Goal: Task Accomplishment & Management: Manage account settings

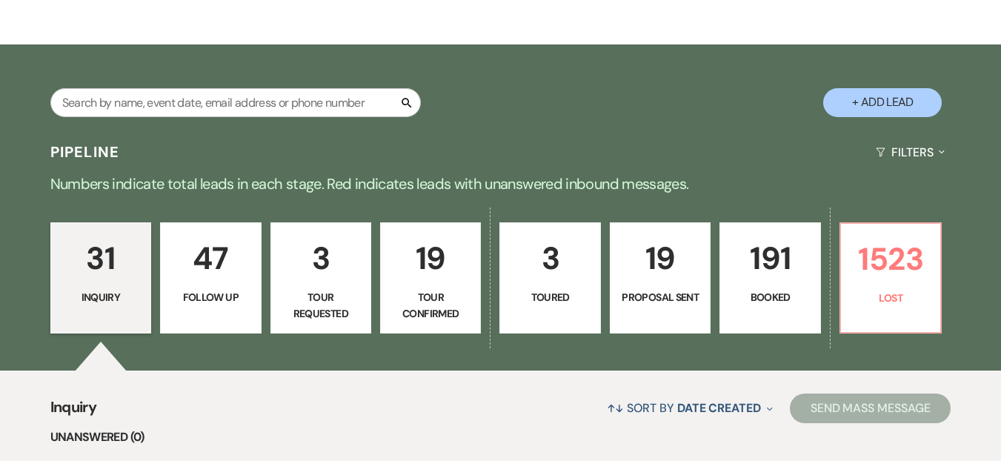
scroll to position [304, 0]
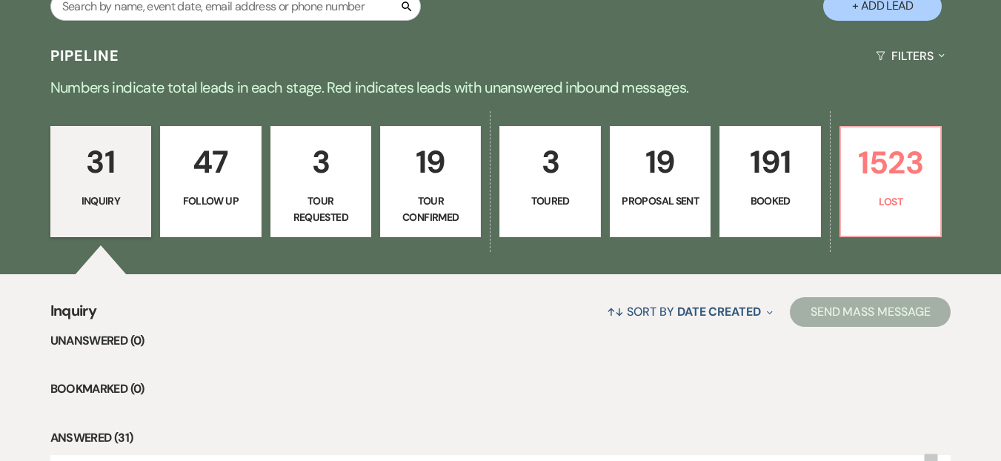
click at [832, 209] on div "31 Inquiry 47 Follow Up 3 Tour Requested 19 Tour Confirmed 3 Toured 19 Proposal…" at bounding box center [500, 191] width 1001 height 166
click at [862, 204] on p "Lost" at bounding box center [889, 201] width 81 height 16
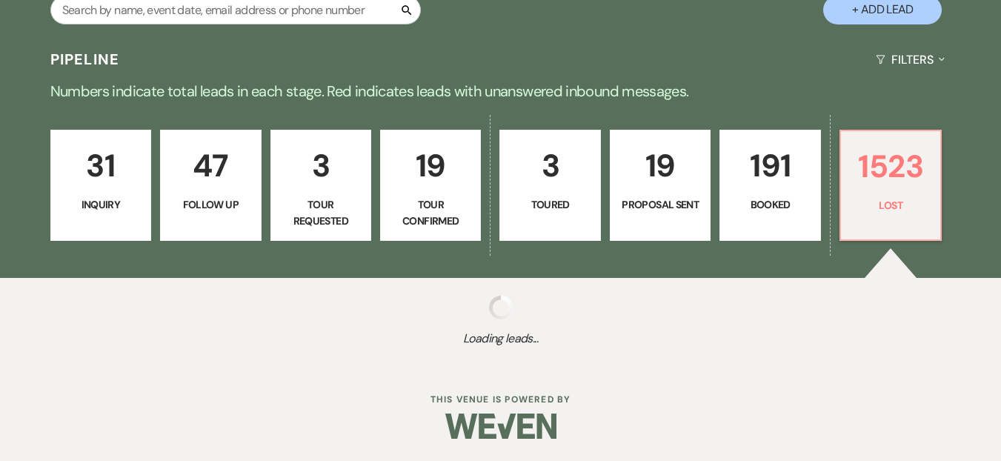
scroll to position [301, 0]
select select "8"
select select "6"
select select "8"
select select "11"
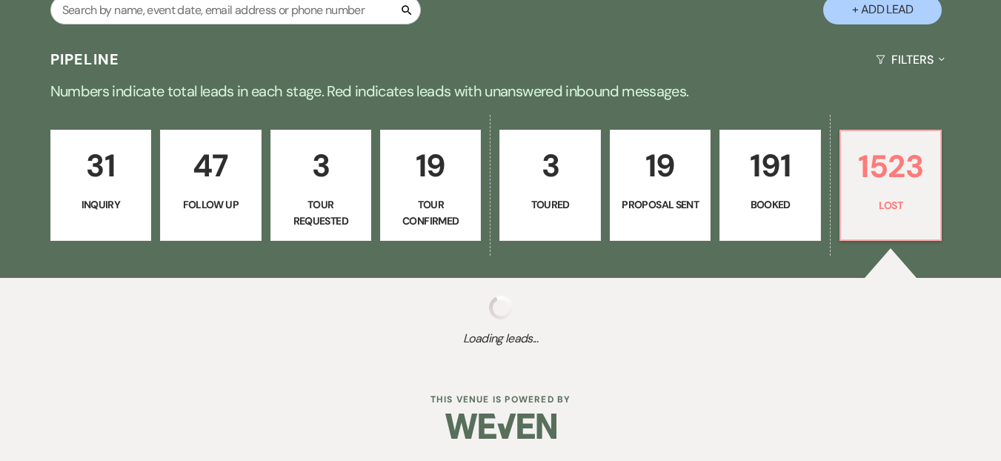
select select "8"
select select "11"
select select "8"
select select "10"
select select "8"
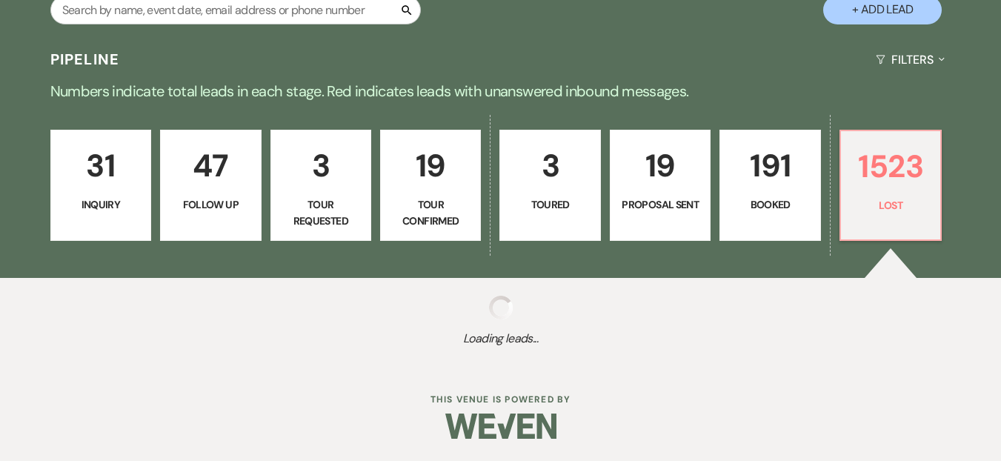
select select "1"
select select "8"
select select "1"
select select "8"
select select "6"
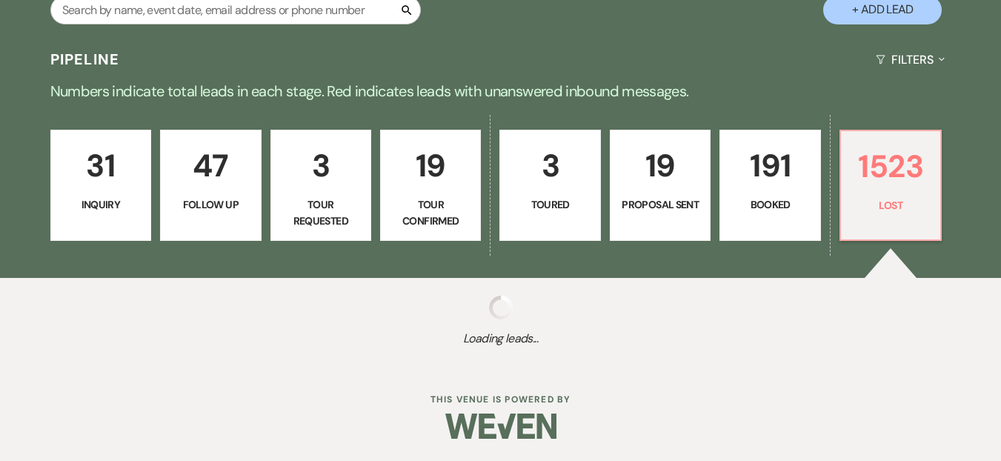
select select "8"
select select "6"
select select "8"
select select "7"
select select "8"
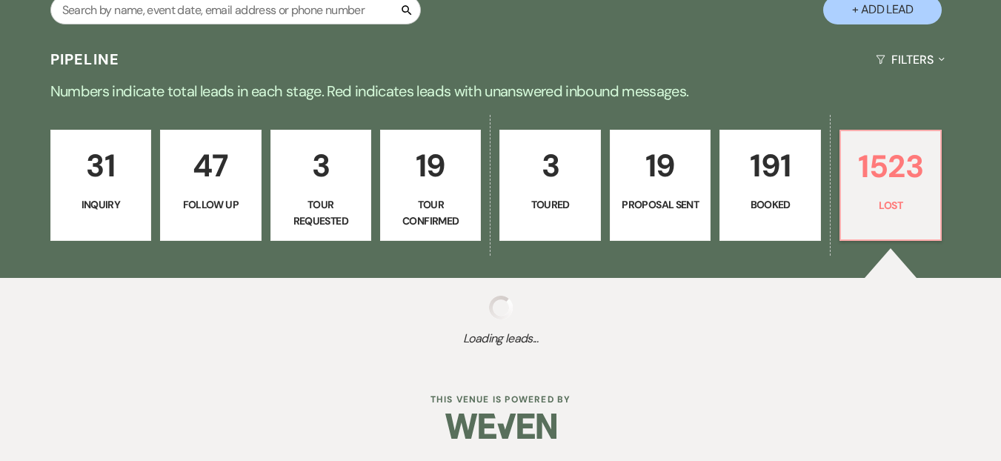
select select "8"
select select "6"
select select "8"
select select "6"
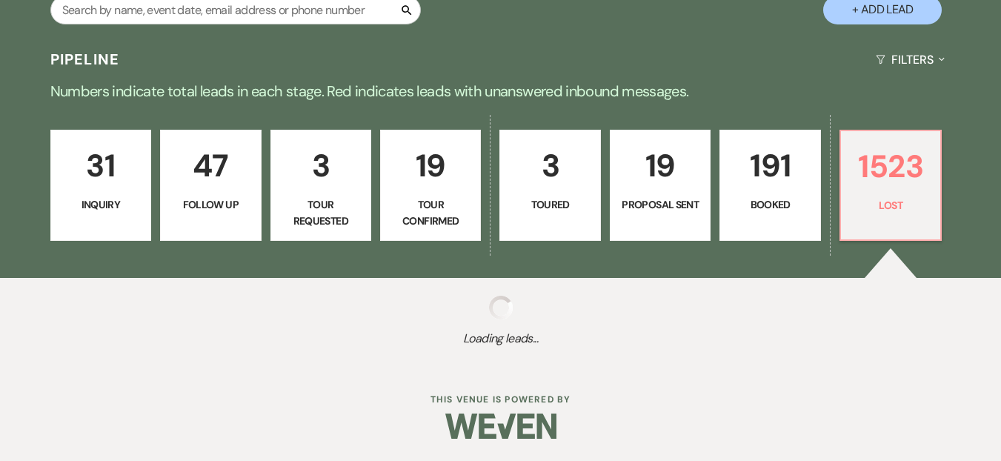
select select "8"
select select "5"
select select "8"
select select "6"
select select "8"
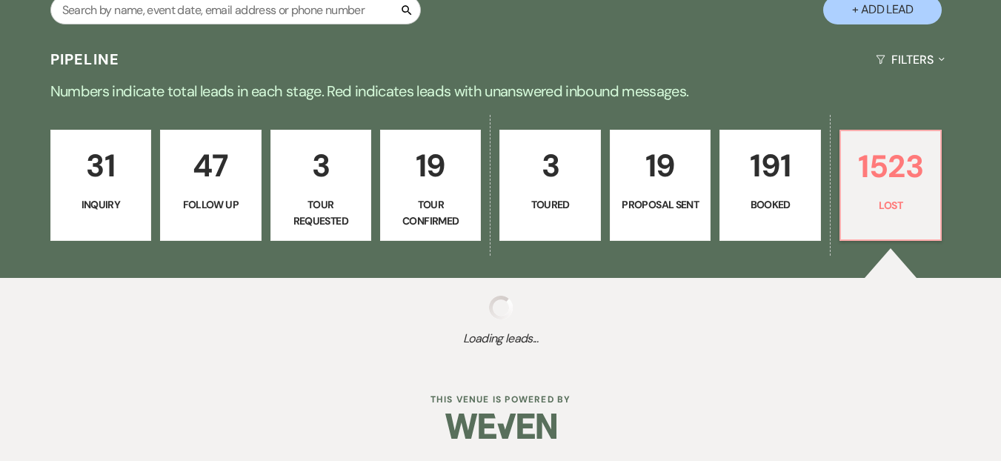
select select "5"
select select "8"
select select "1"
select select "8"
select select "1"
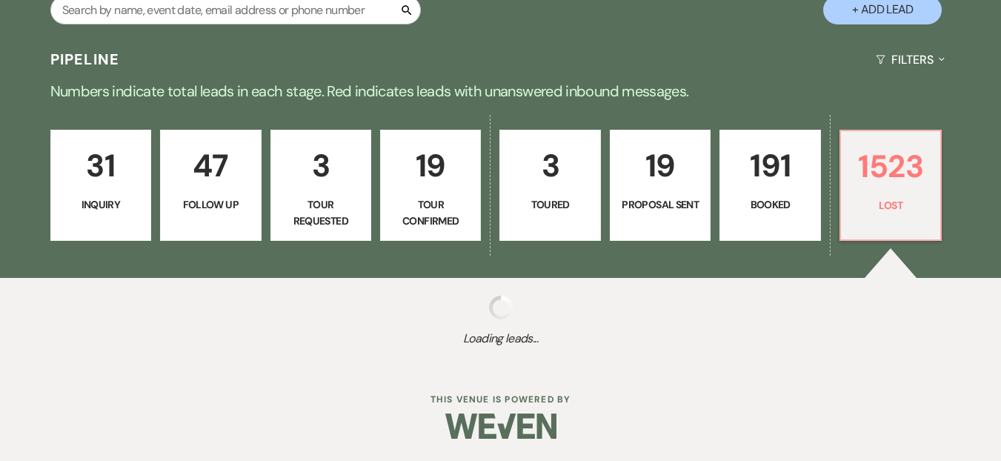
select select "8"
select select "5"
select select "8"
select select "6"
select select "8"
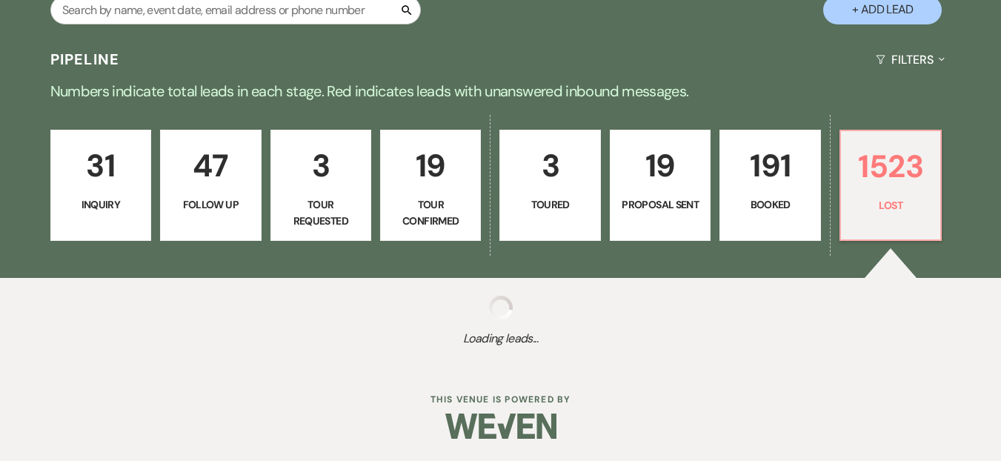
select select "10"
select select "8"
select select "1"
select select "8"
select select "7"
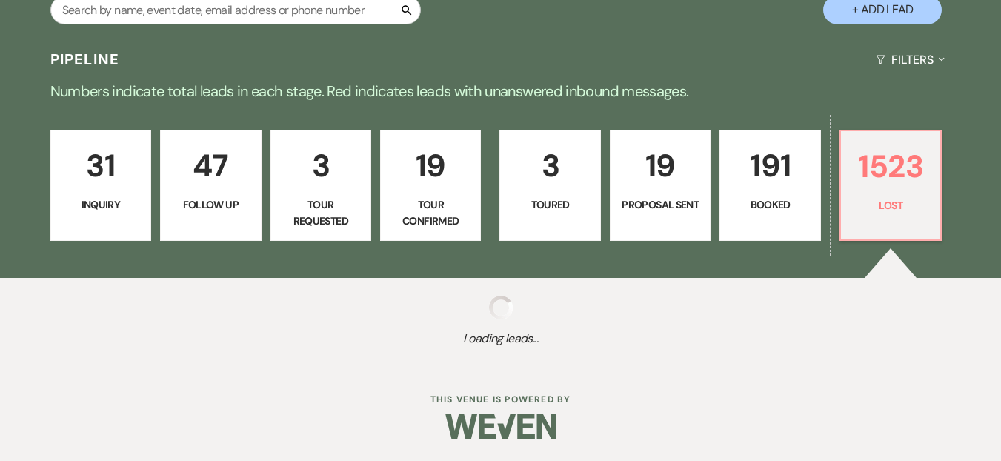
select select "8"
select select "10"
select select "8"
select select "5"
select select "8"
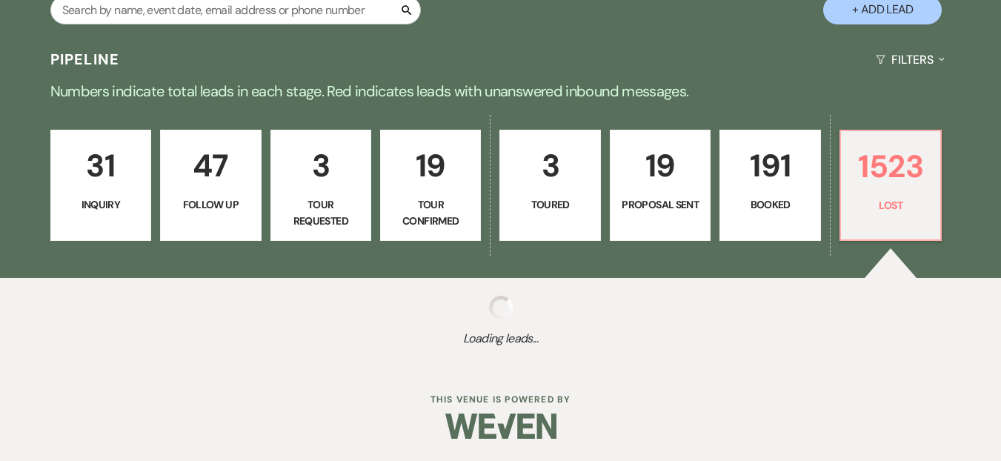
select select "8"
select select "5"
select select "8"
select select "6"
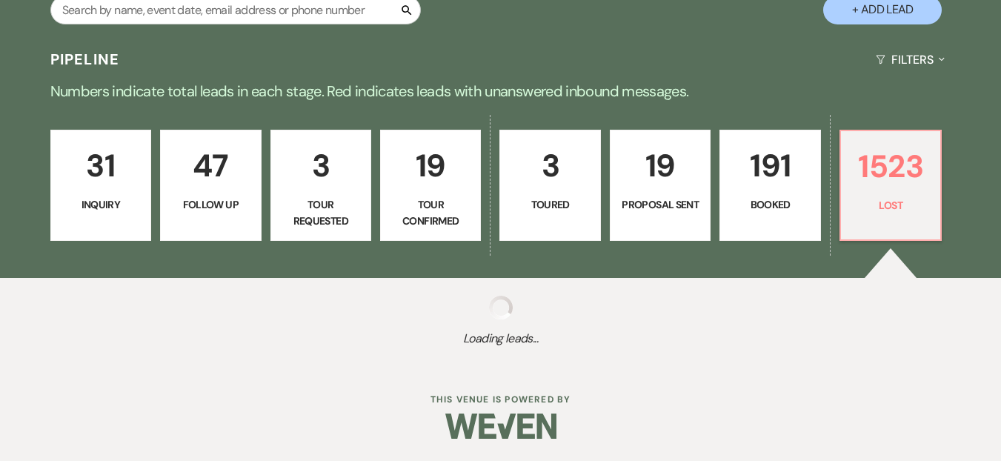
select select "8"
select select "6"
select select "8"
select select "6"
select select "8"
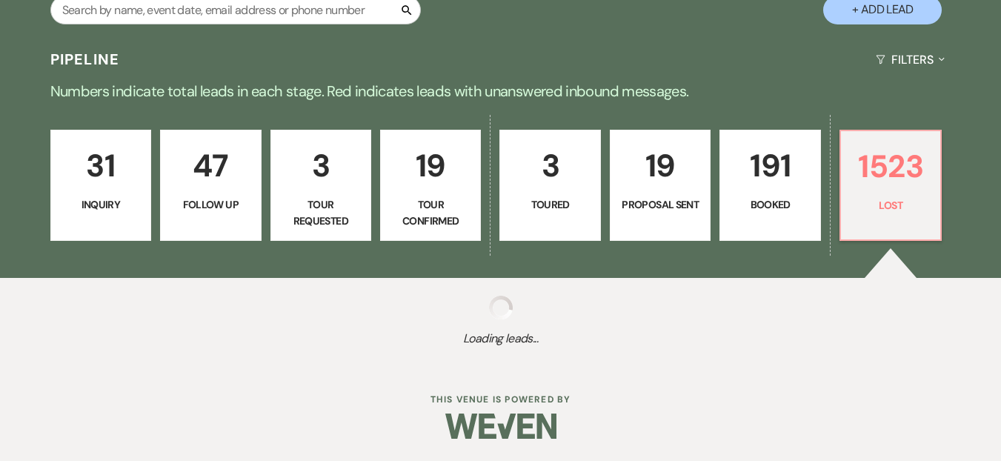
select select "5"
select select "8"
select select "10"
select select "8"
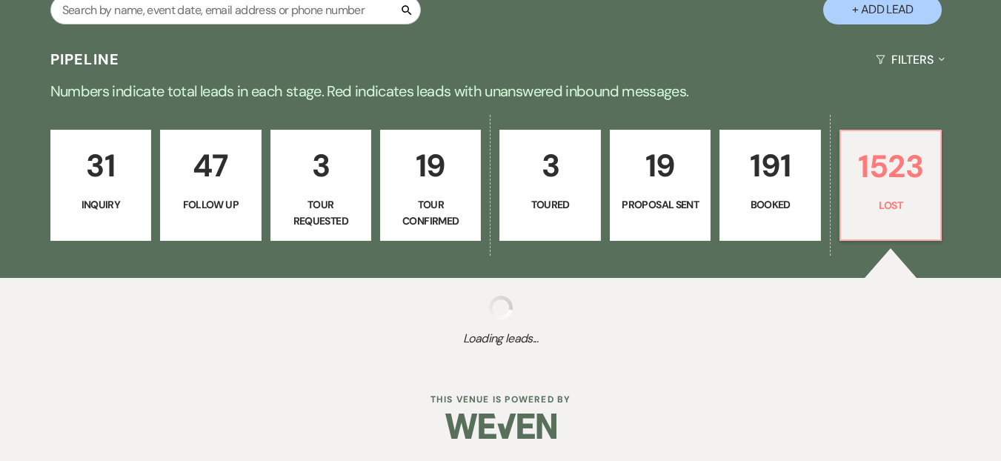
select select "8"
select select "6"
select select "8"
select select "5"
select select "8"
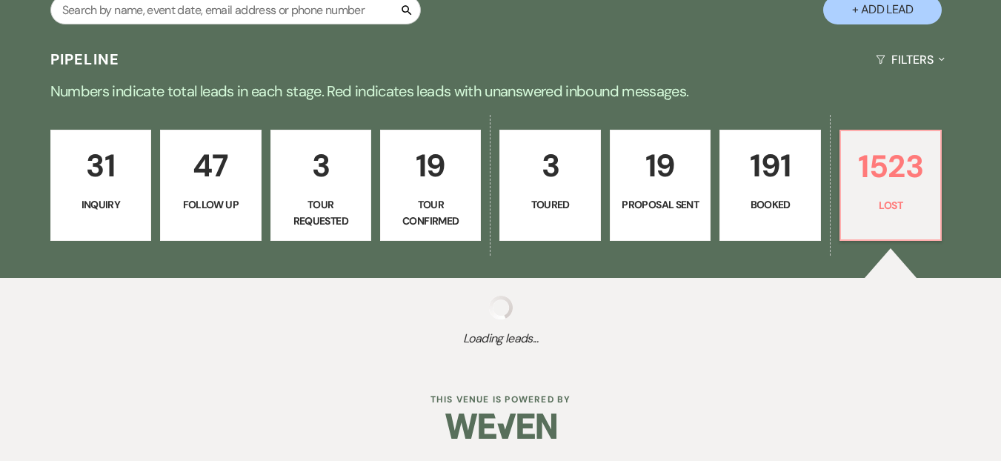
select select "5"
select select "8"
select select "5"
select select "8"
select select "5"
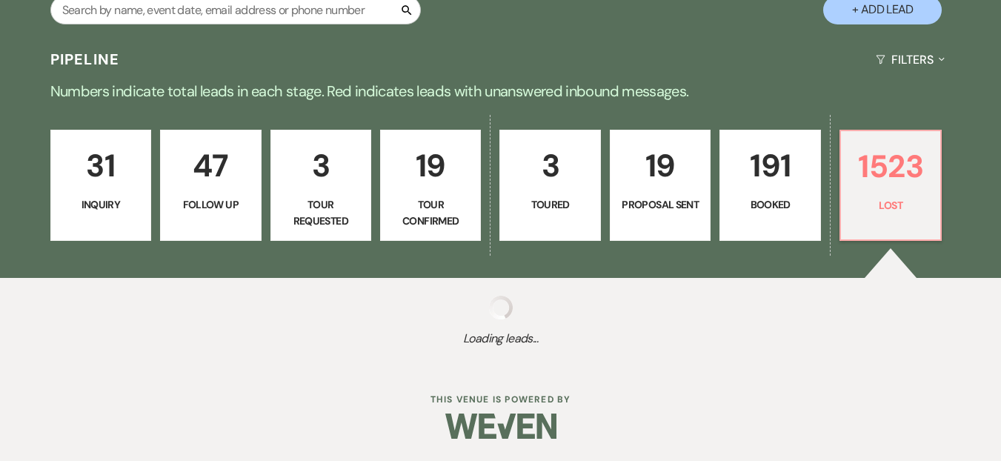
select select "8"
select select "6"
select select "8"
select select "5"
select select "8"
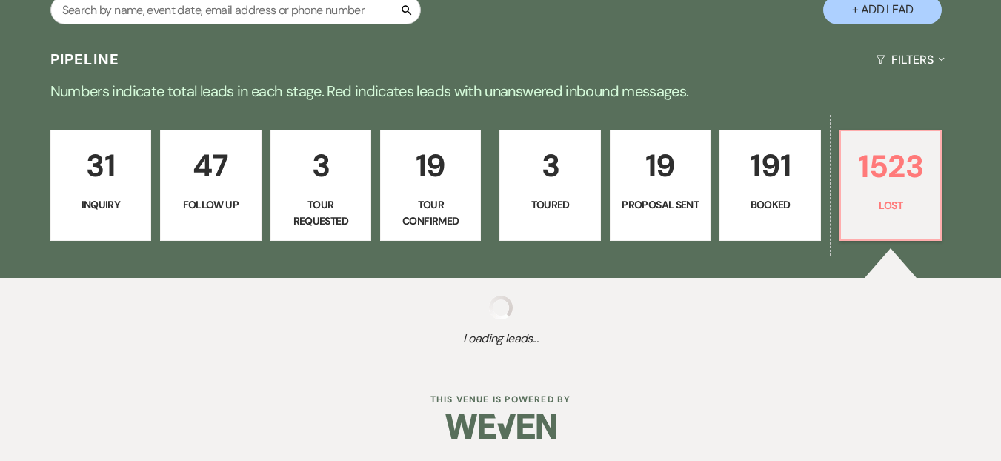
select select "6"
select select "8"
select select "5"
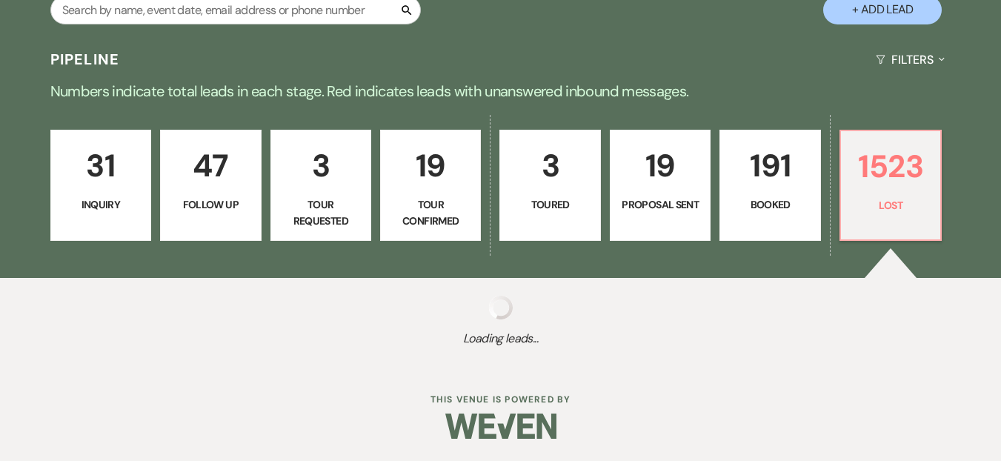
select select "8"
select select "5"
select select "8"
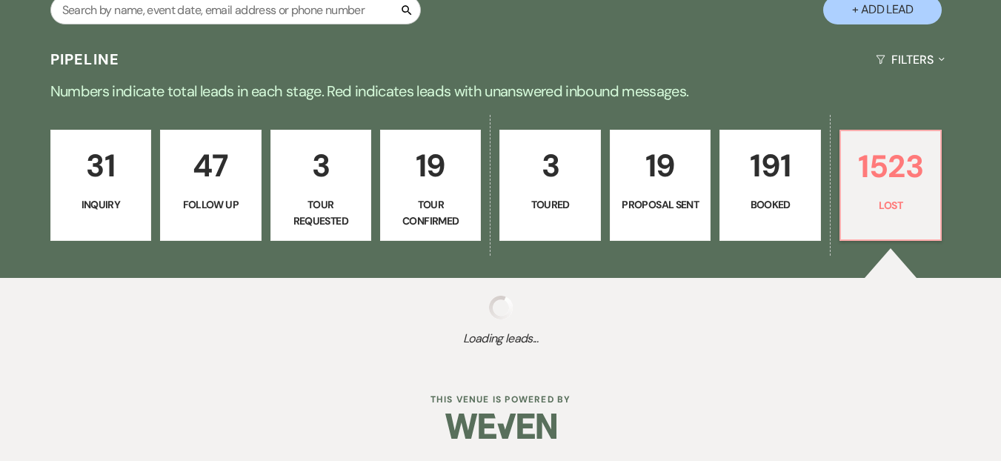
select select "6"
select select "8"
select select "5"
select select "8"
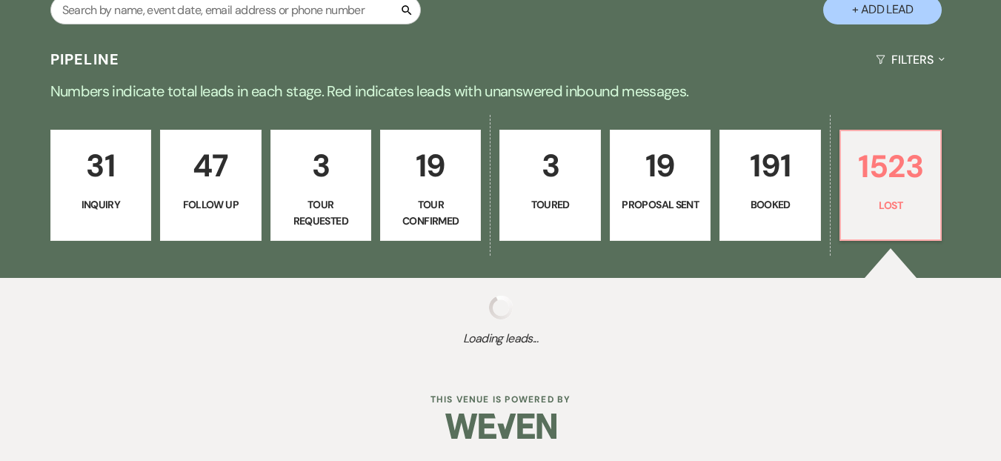
select select "8"
select select "5"
select select "8"
select select "10"
select select "8"
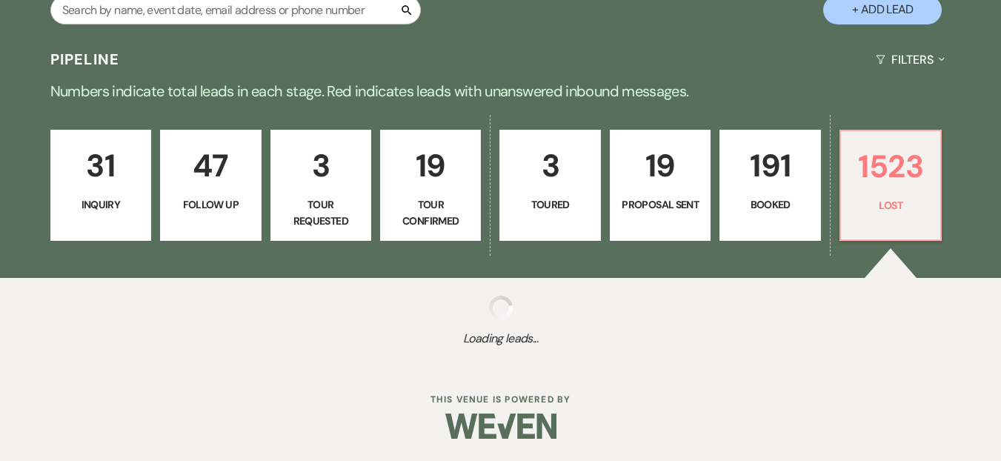
select select "8"
select select "5"
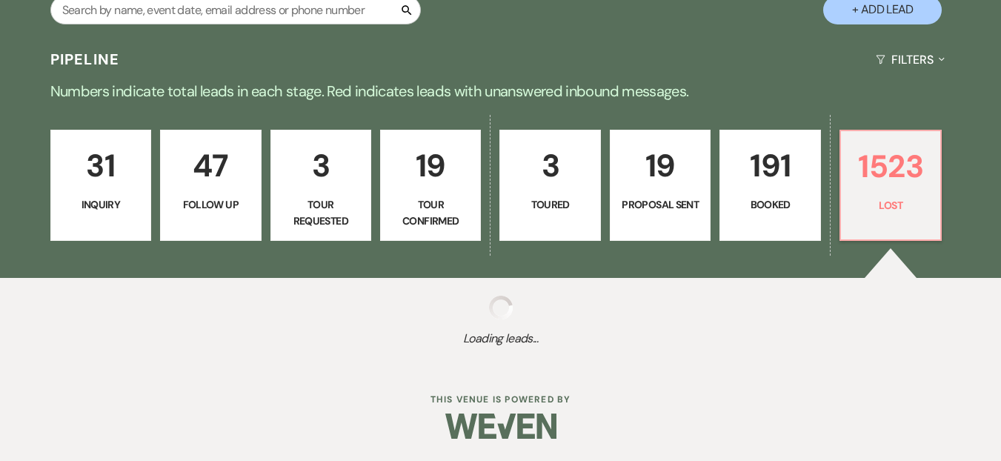
select select "8"
select select "5"
select select "8"
select select "5"
select select "8"
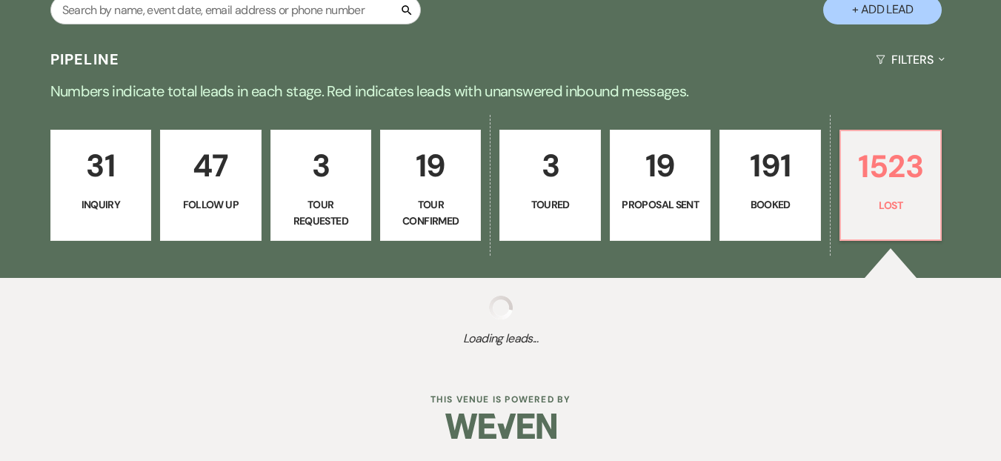
select select "5"
select select "8"
select select "7"
select select "8"
select select "5"
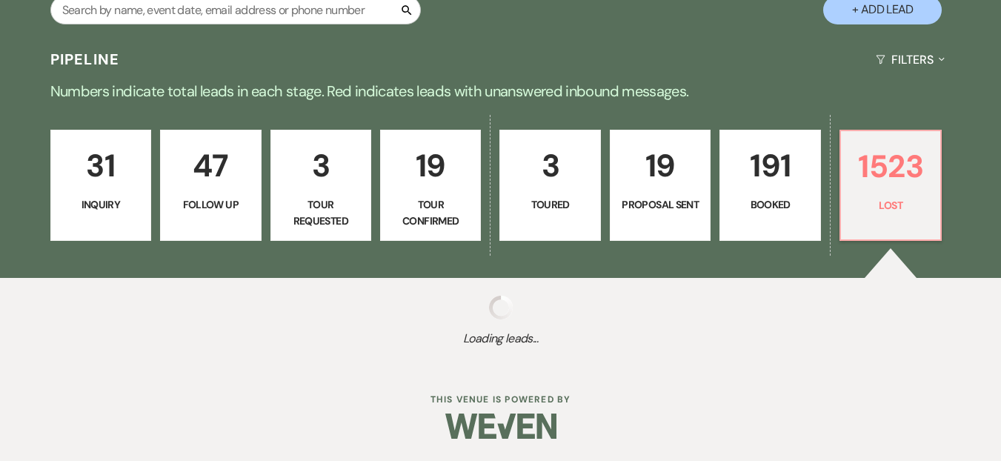
select select "8"
select select "10"
select select "8"
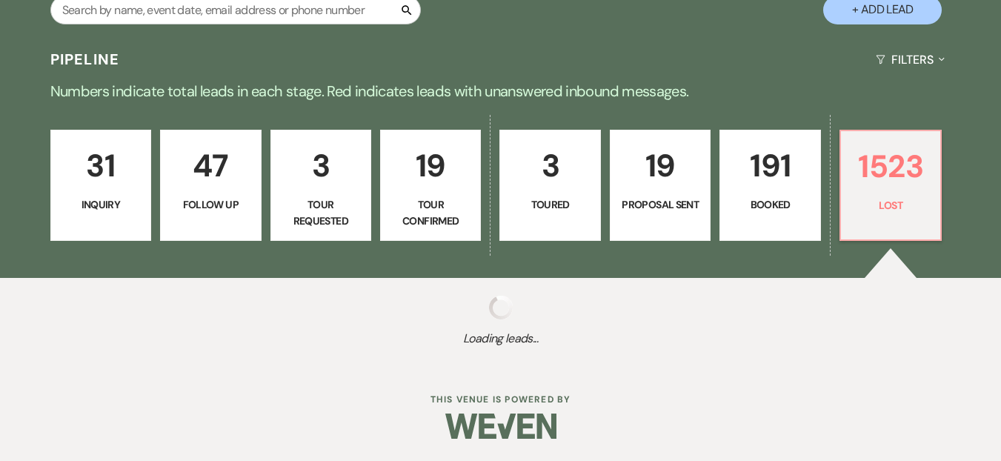
select select "6"
select select "8"
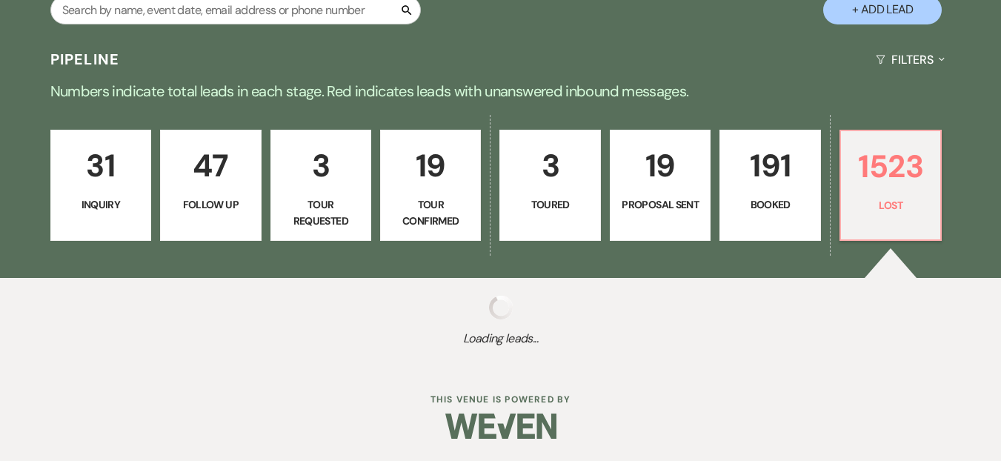
select select "8"
select select "5"
select select "8"
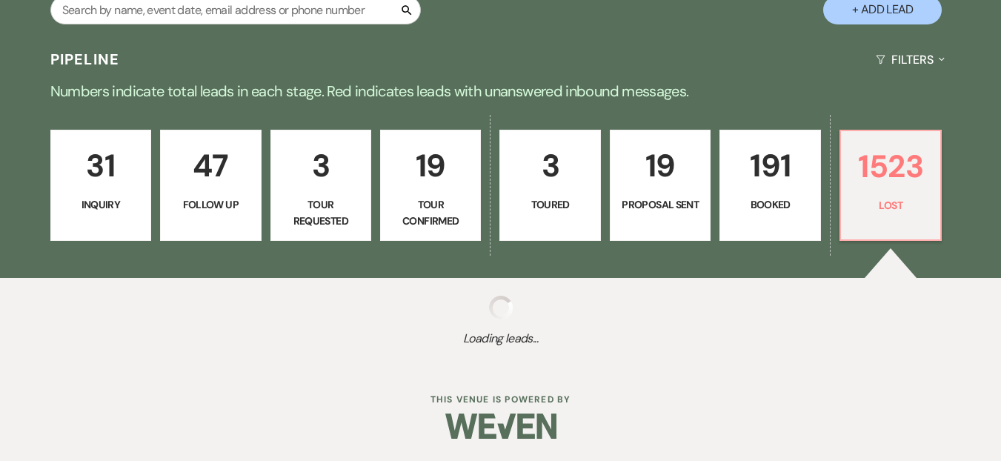
select select "5"
select select "8"
select select "10"
select select "8"
select select "5"
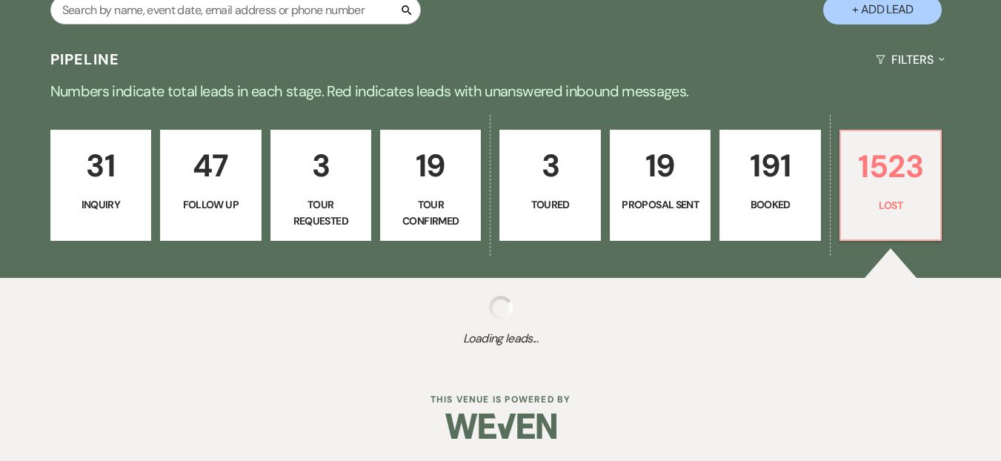
select select "8"
select select "5"
select select "8"
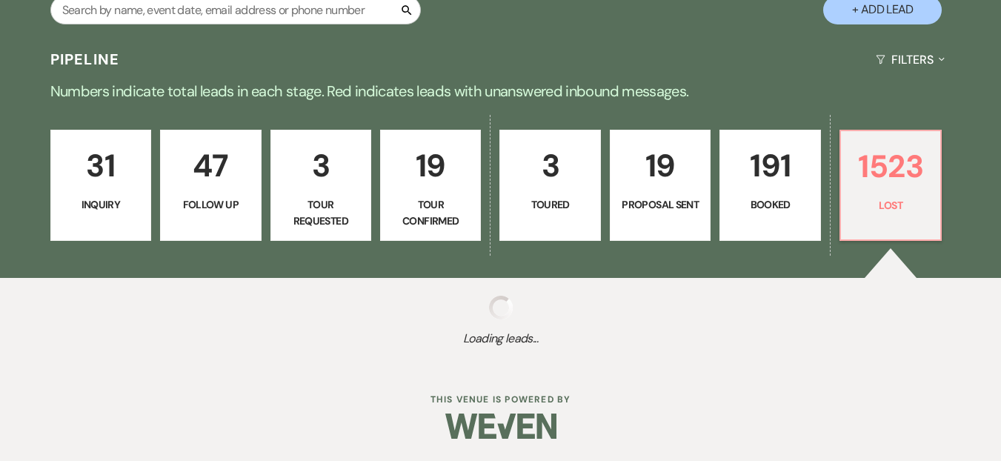
select select "5"
select select "8"
select select "5"
select select "8"
select select "5"
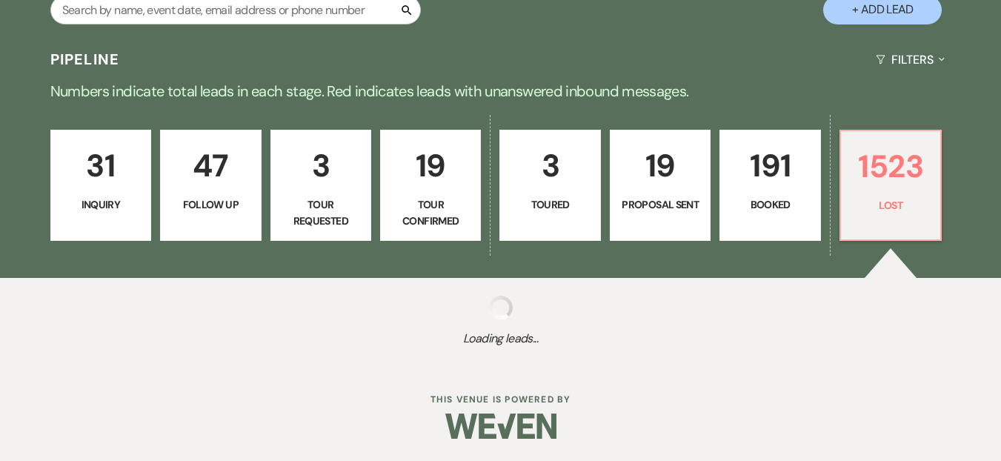
select select "8"
select select "5"
select select "8"
select select "5"
select select "8"
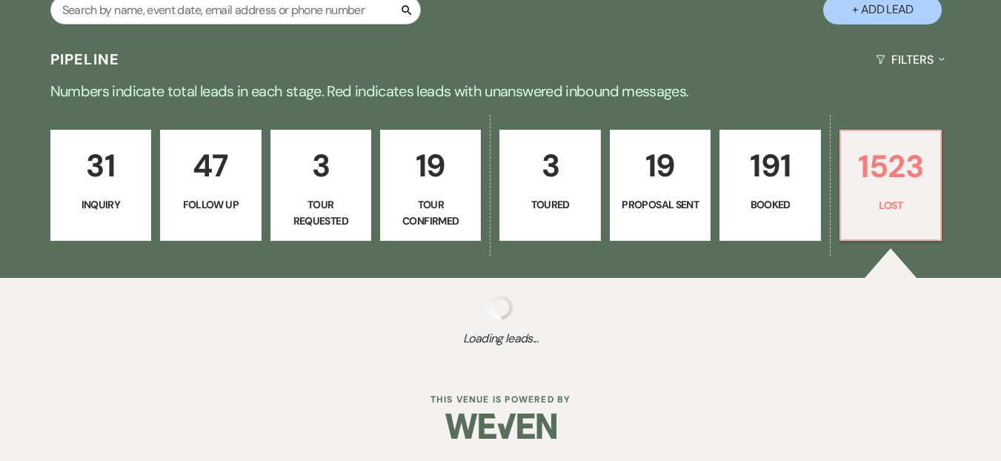
select select "6"
select select "8"
select select "10"
select select "8"
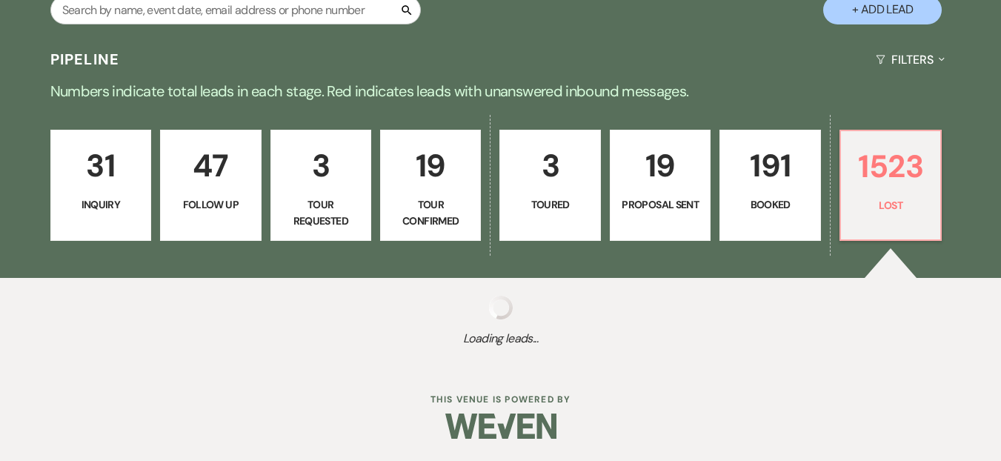
select select "8"
select select "10"
select select "8"
select select "5"
select select "8"
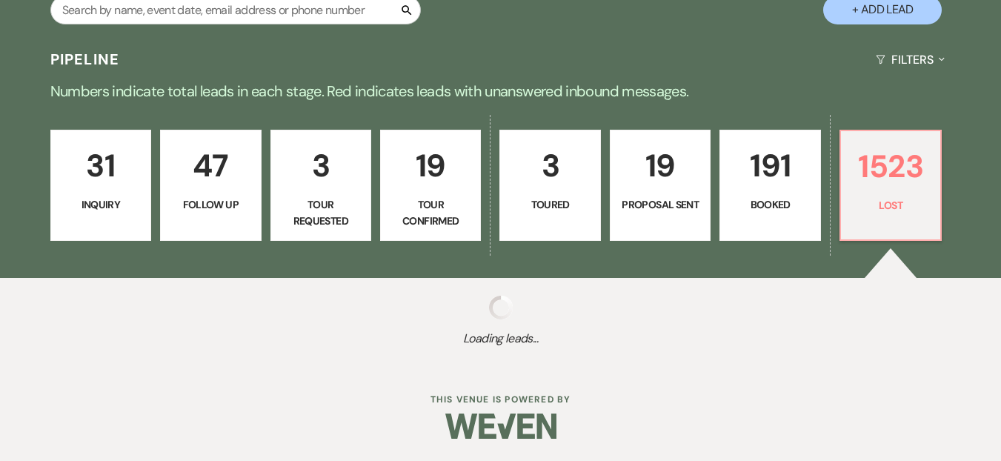
select select "6"
select select "8"
select select "5"
select select "8"
select select "1"
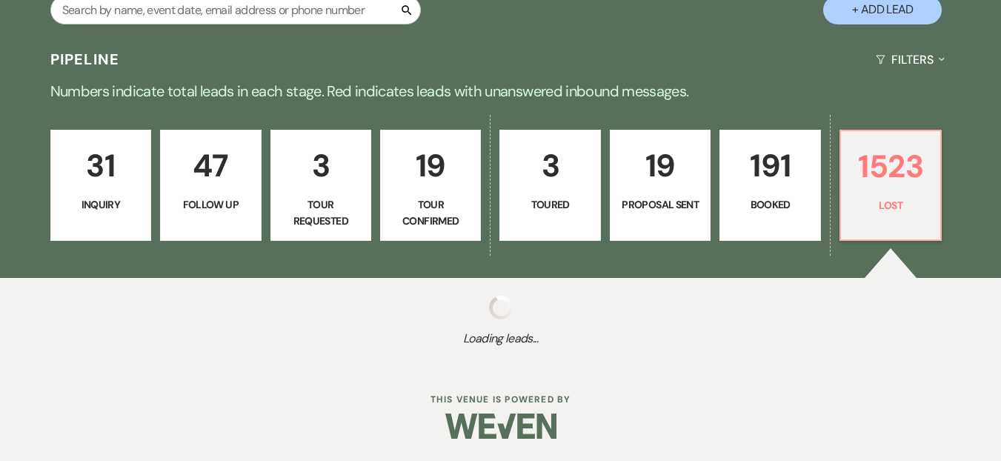
select select "8"
select select "5"
select select "8"
select select "7"
select select "8"
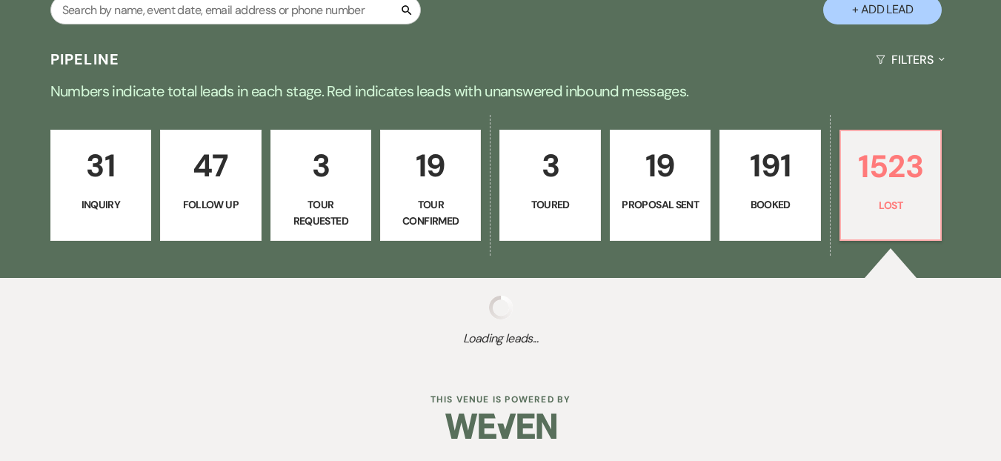
select select "5"
select select "8"
select select "6"
select select "8"
select select "6"
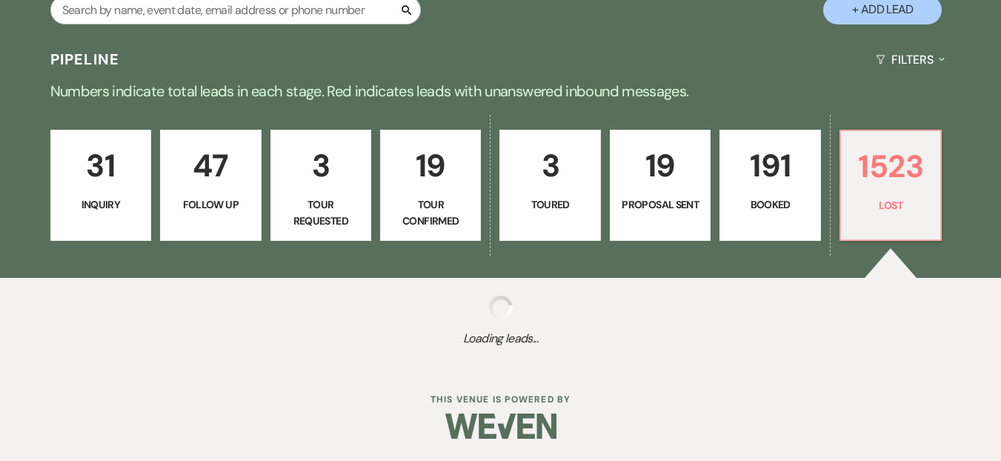
select select "8"
select select "5"
select select "8"
select select "5"
select select "8"
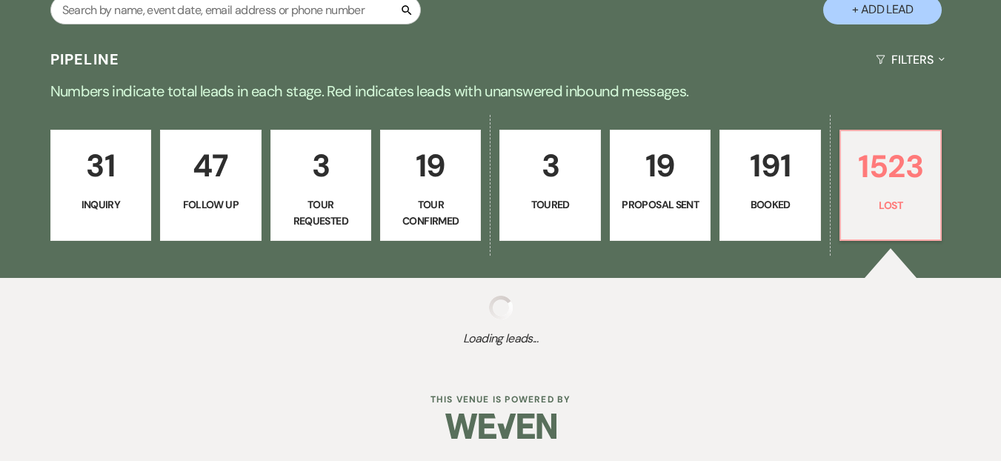
select select "5"
select select "8"
select select "5"
select select "8"
select select "5"
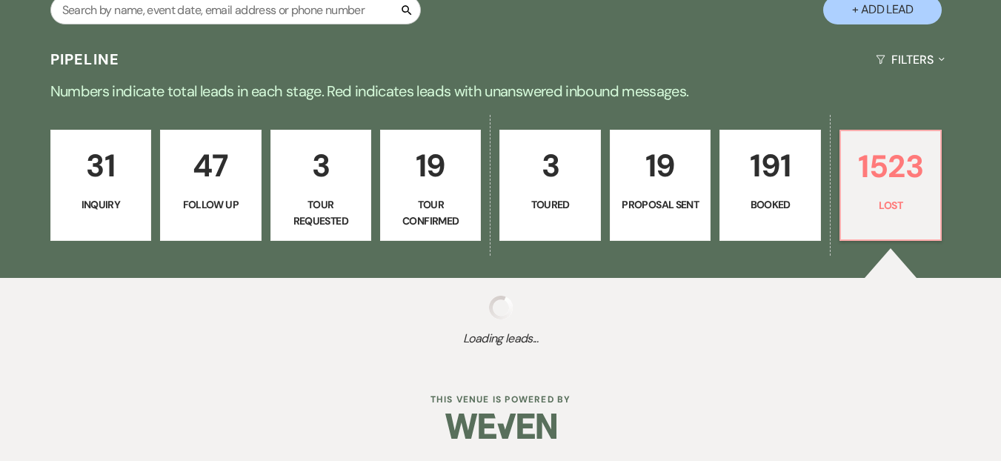
select select "8"
select select "6"
select select "8"
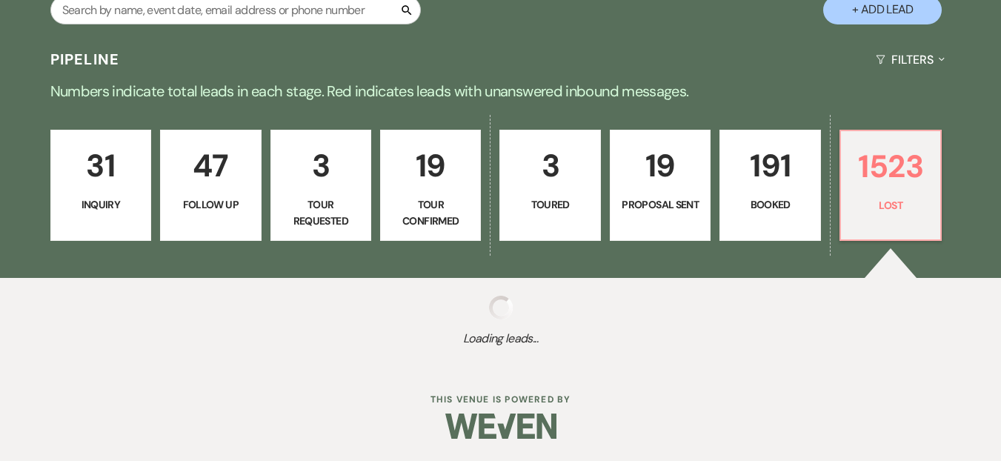
select select "5"
select select "8"
select select "5"
select select "8"
select select "10"
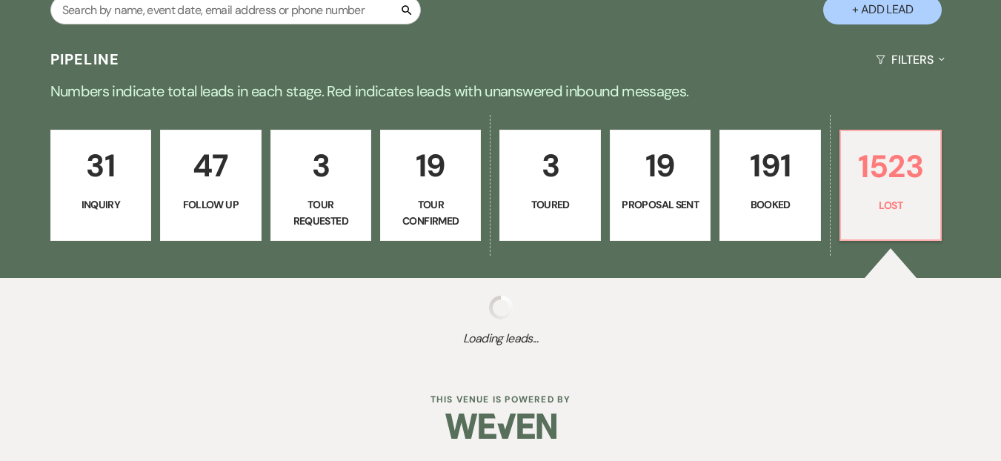
select select "8"
select select "5"
select select "8"
select select "5"
select select "8"
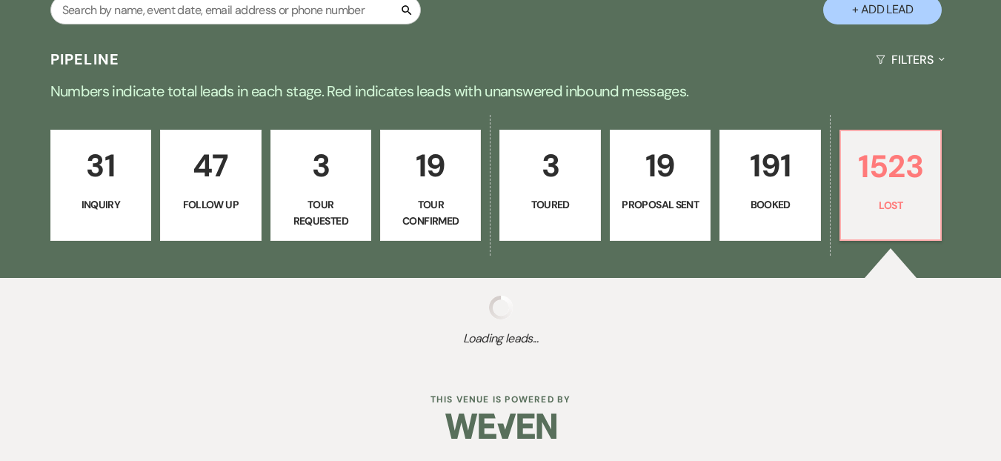
select select "5"
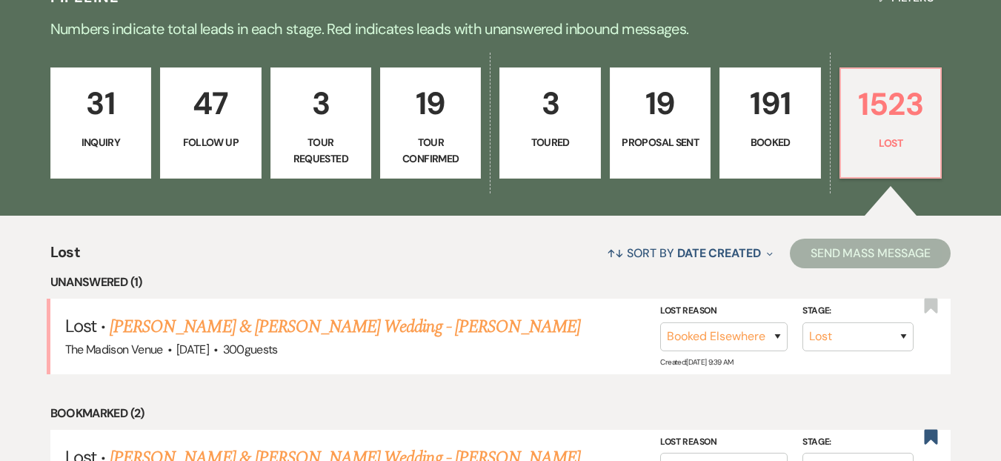
scroll to position [378, 0]
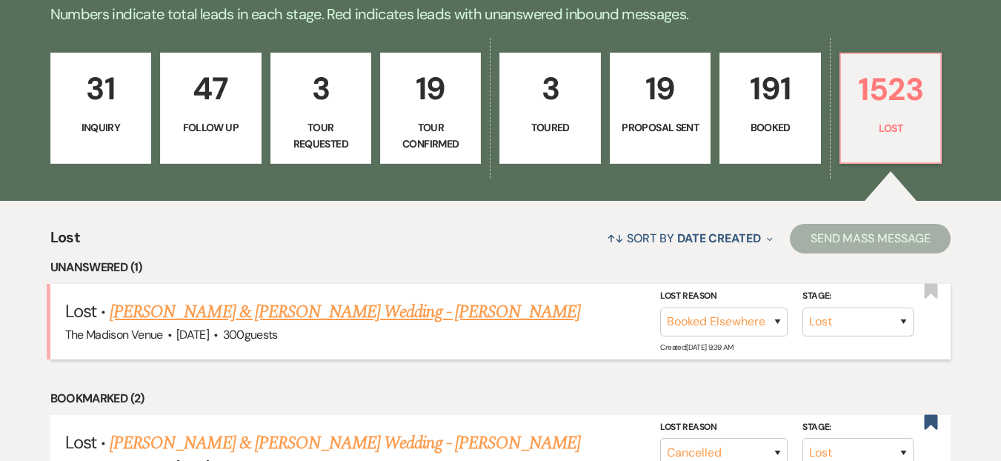
click at [254, 316] on link "[PERSON_NAME] & [PERSON_NAME] Wedding - [PERSON_NAME]" at bounding box center [345, 311] width 470 height 27
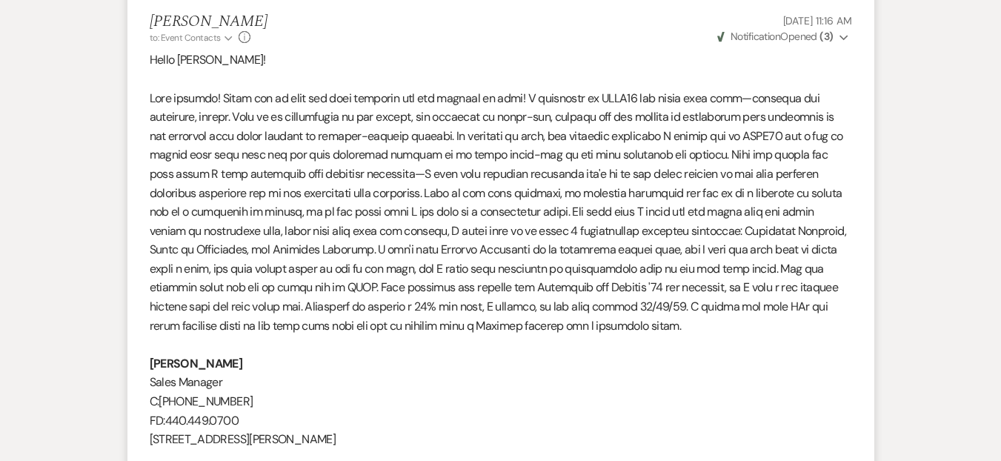
scroll to position [1870, 0]
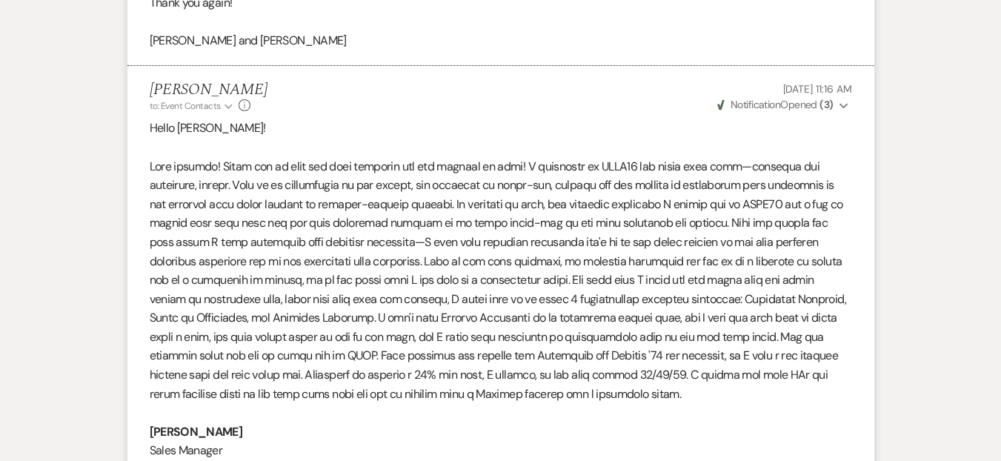
click at [388, 188] on p at bounding box center [501, 280] width 702 height 247
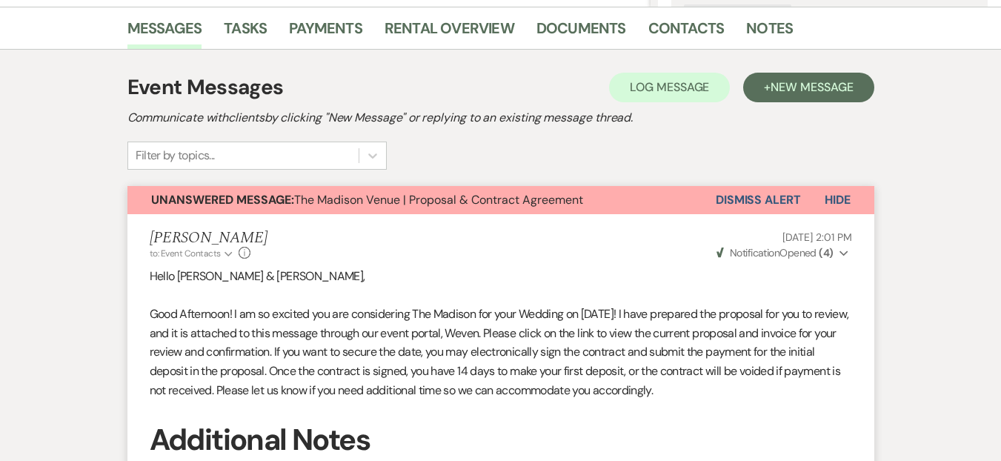
scroll to position [197, 0]
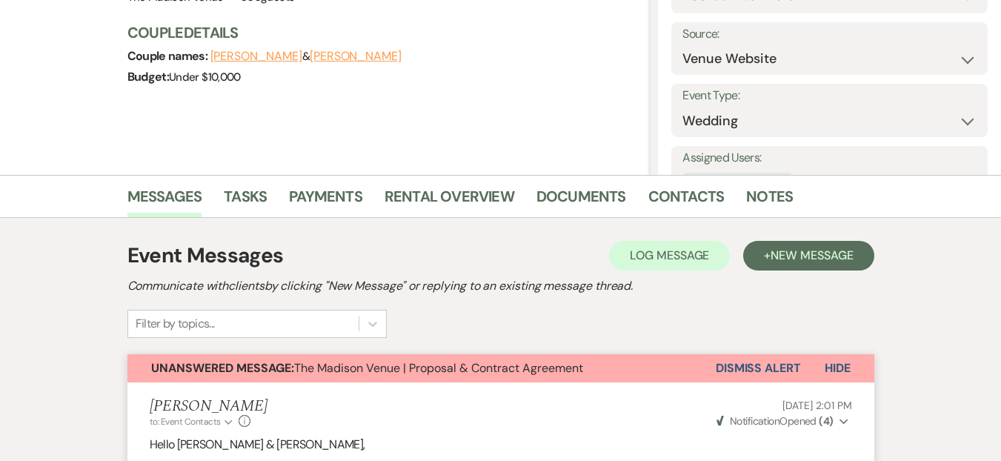
click at [747, 364] on button "Dismiss Alert" at bounding box center [757, 368] width 85 height 28
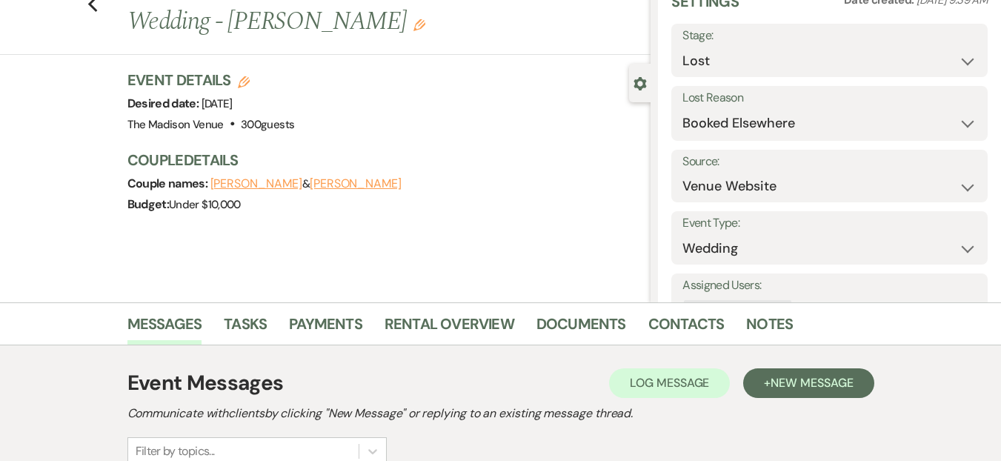
scroll to position [0, 0]
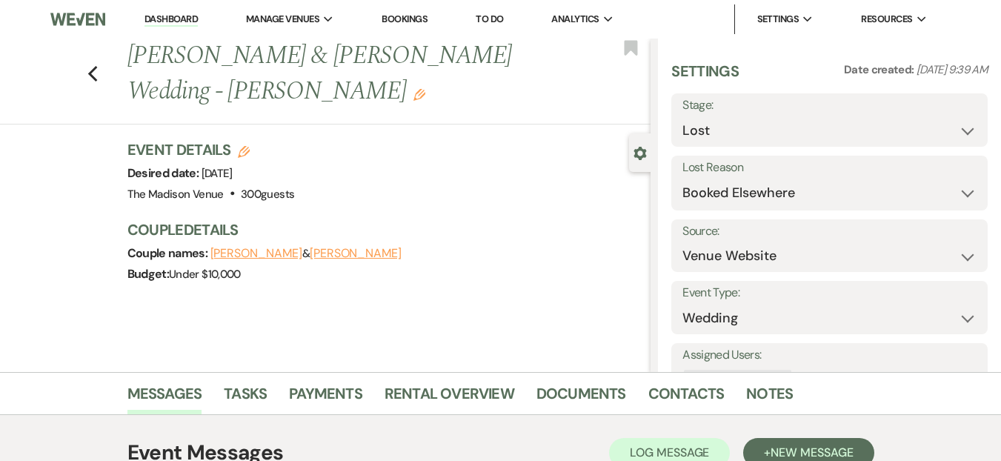
click at [178, 21] on link "Dashboard" at bounding box center [170, 20] width 53 height 14
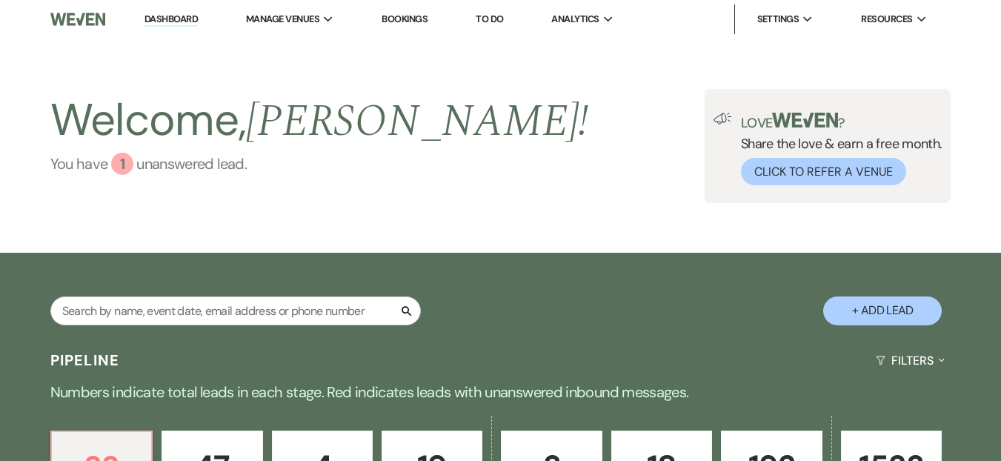
click at [161, 164] on link "You have 1 unanswered lead ." at bounding box center [319, 164] width 538 height 22
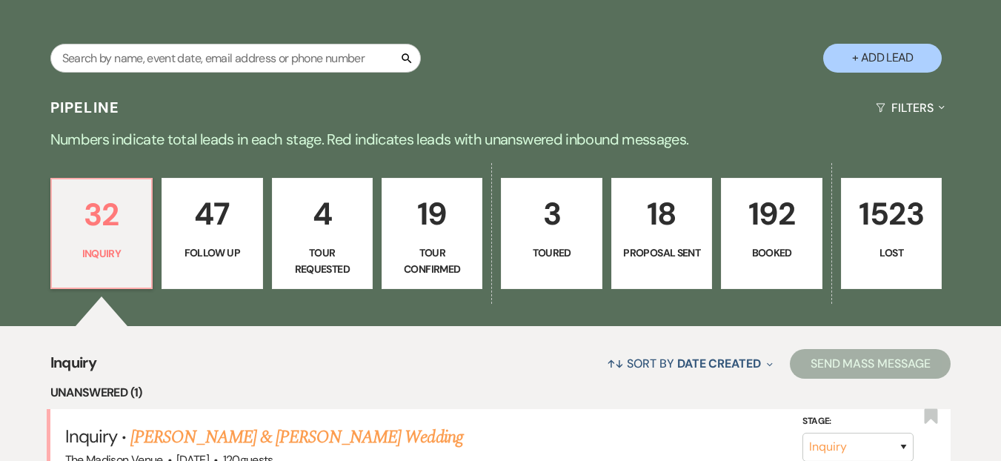
scroll to position [537, 0]
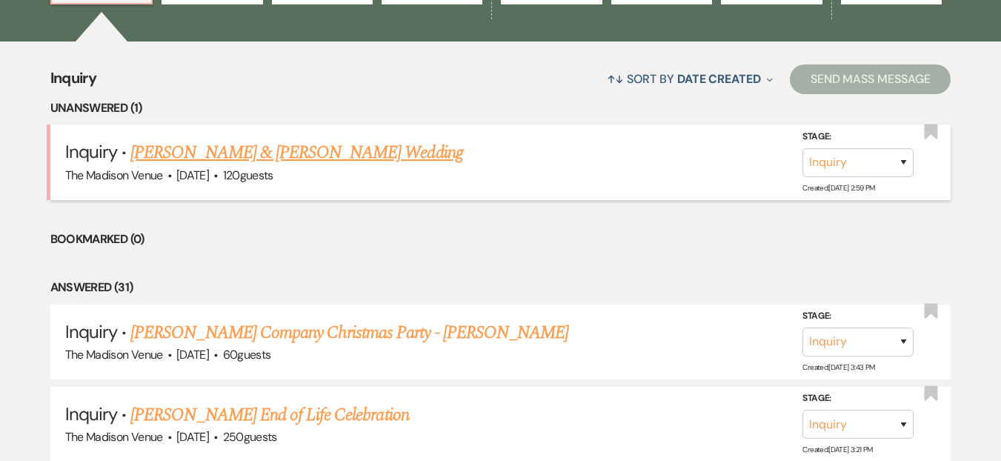
click at [357, 160] on link "[PERSON_NAME] & [PERSON_NAME] Wedding" at bounding box center [296, 152] width 332 height 27
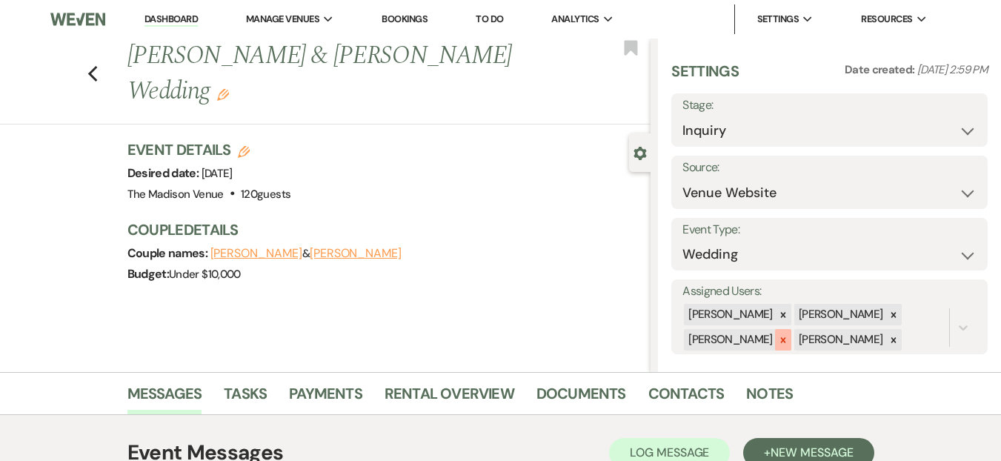
click at [778, 339] on icon at bounding box center [783, 340] width 10 height 10
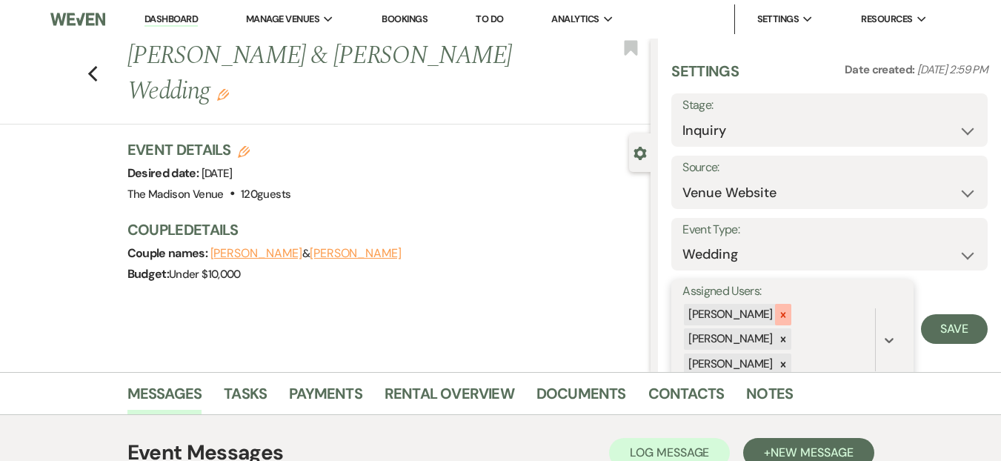
click at [778, 313] on icon at bounding box center [783, 315] width 10 height 10
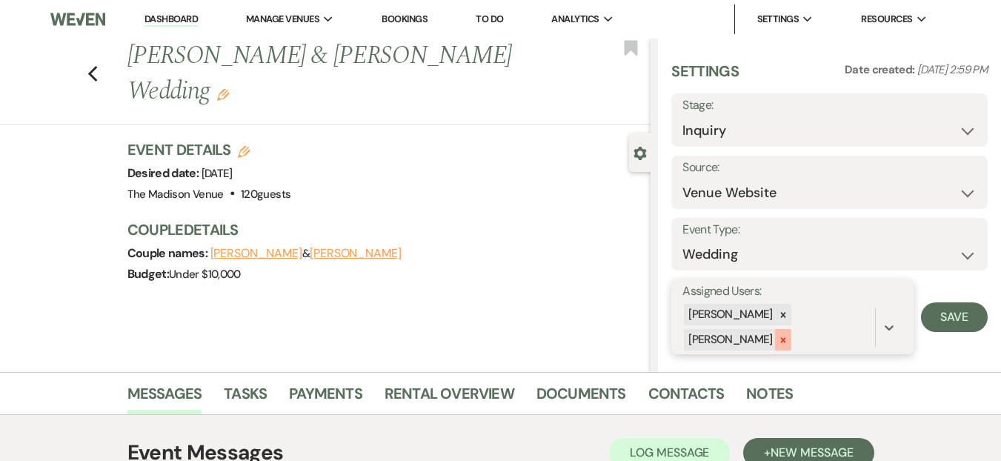
click at [782, 338] on icon at bounding box center [783, 340] width 10 height 10
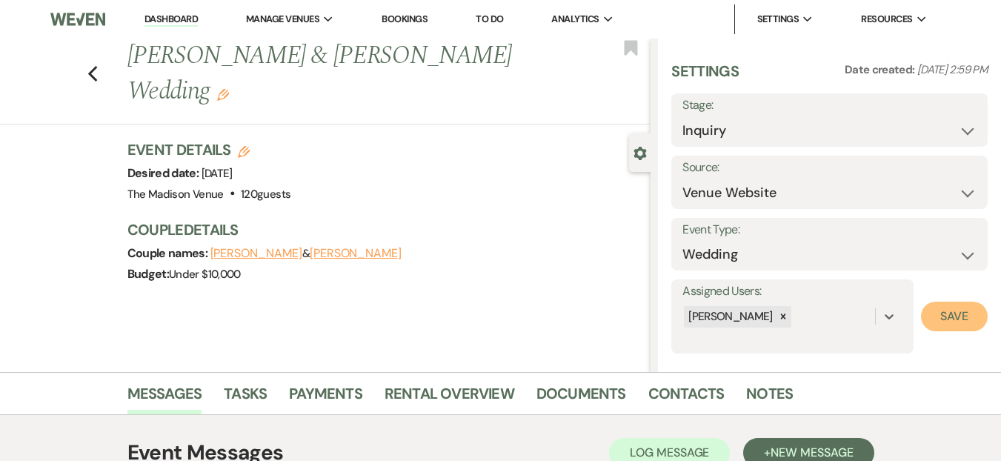
click at [944, 310] on button "Save" at bounding box center [954, 316] width 67 height 30
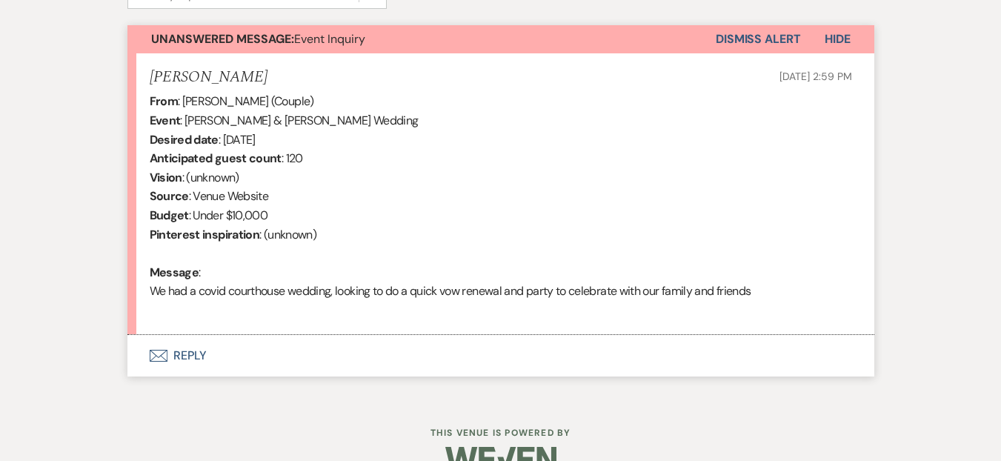
click at [243, 363] on button "Envelope Reply" at bounding box center [500, 355] width 747 height 41
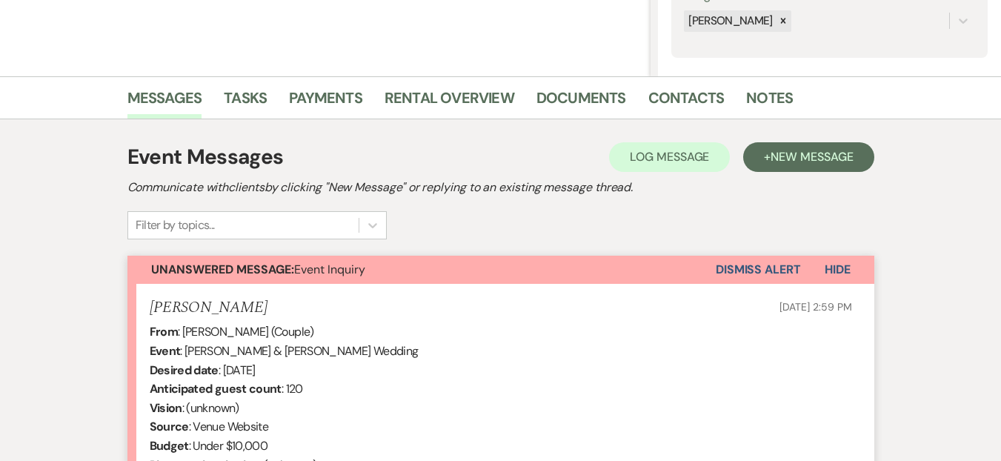
scroll to position [0, 0]
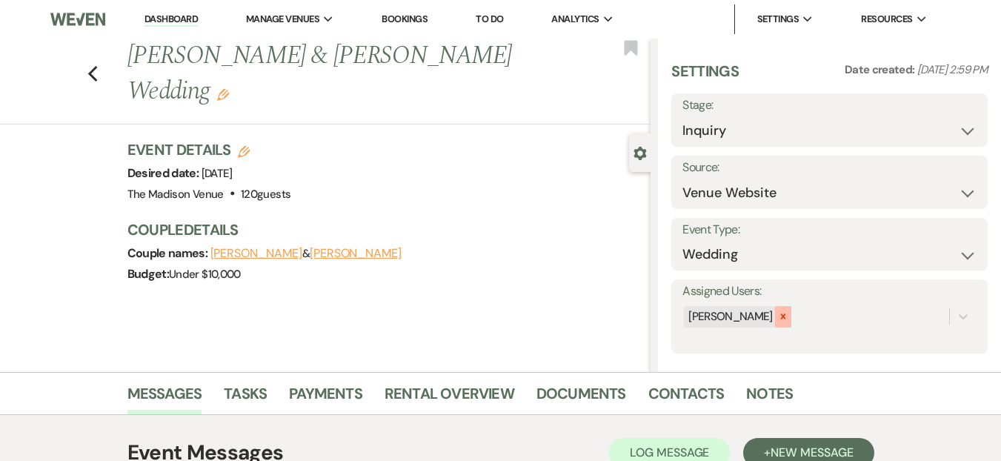
click at [775, 321] on div at bounding box center [783, 316] width 16 height 21
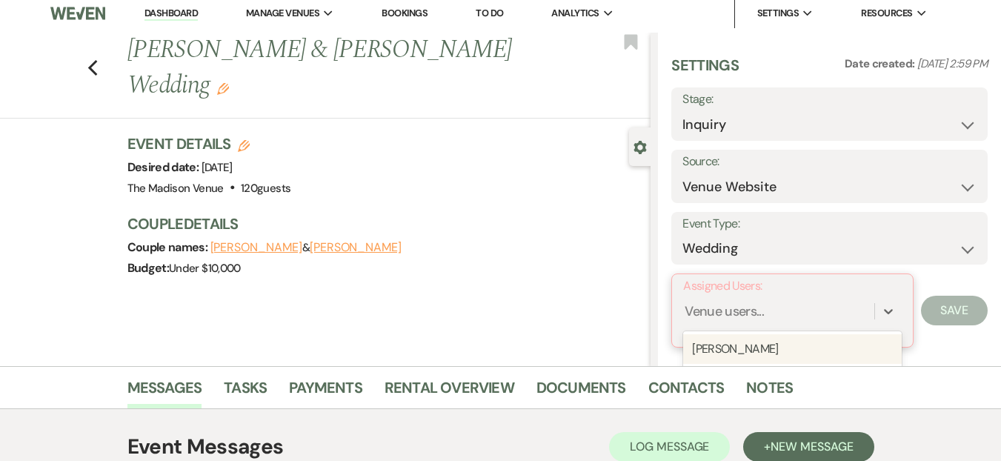
click at [719, 315] on div "Venue users..." at bounding box center [723, 311] width 79 height 20
click at [750, 351] on div "[PERSON_NAME]" at bounding box center [792, 348] width 218 height 30
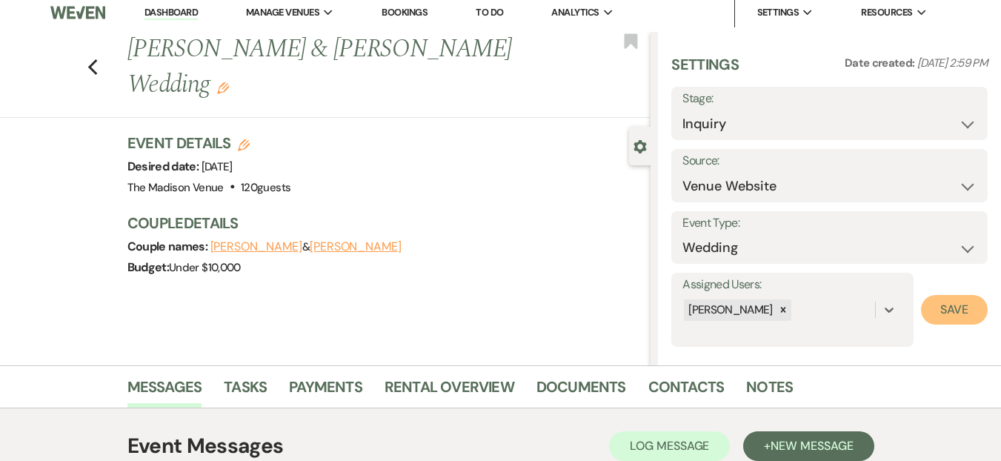
click at [944, 314] on button "Save" at bounding box center [954, 310] width 67 height 30
click at [217, 84] on icon "Edit" at bounding box center [223, 88] width 12 height 12
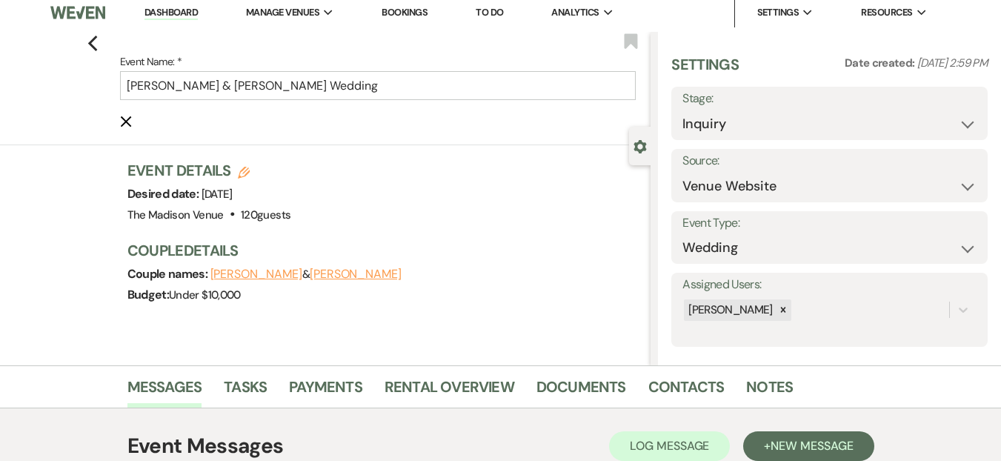
drag, startPoint x: 501, startPoint y: 62, endPoint x: 468, endPoint y: 93, distance: 44.5
click at [500, 62] on label "Event Name: *" at bounding box center [378, 62] width 516 height 19
click at [500, 71] on input "[PERSON_NAME] & [PERSON_NAME] Wedding" at bounding box center [378, 85] width 516 height 29
click at [466, 95] on input "[PERSON_NAME] & [PERSON_NAME] Wedding" at bounding box center [378, 85] width 516 height 29
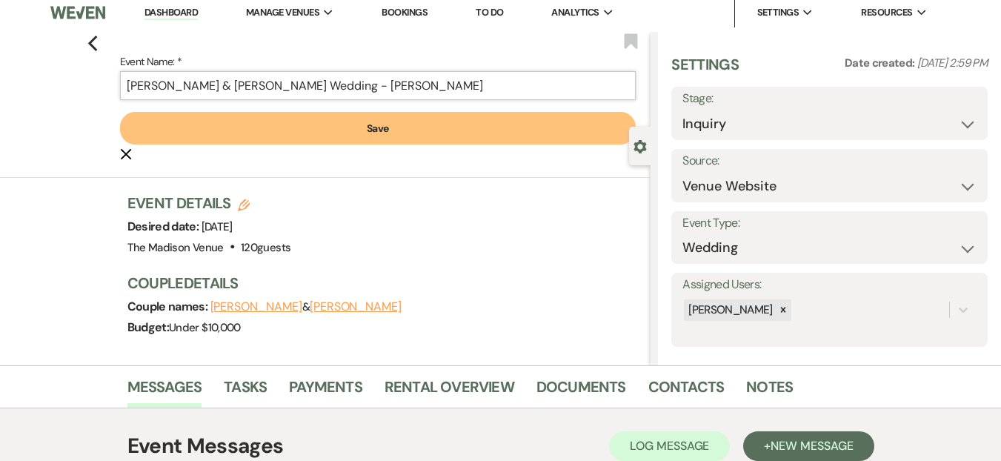
click at [395, 89] on input "[PERSON_NAME] & [PERSON_NAME] Wedding - [PERSON_NAME]" at bounding box center [378, 85] width 516 height 29
click at [375, 127] on button "Save" at bounding box center [378, 128] width 516 height 33
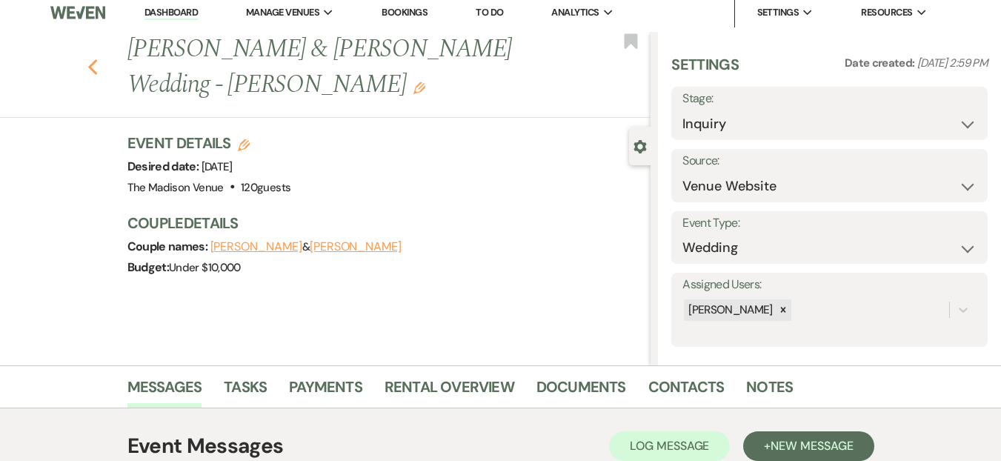
click at [98, 70] on icon "Previous" at bounding box center [92, 68] width 11 height 18
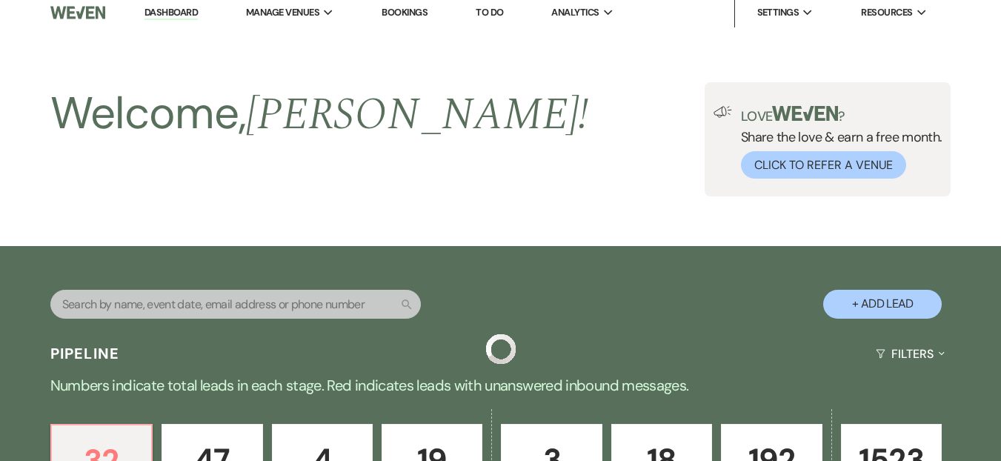
scroll to position [537, 0]
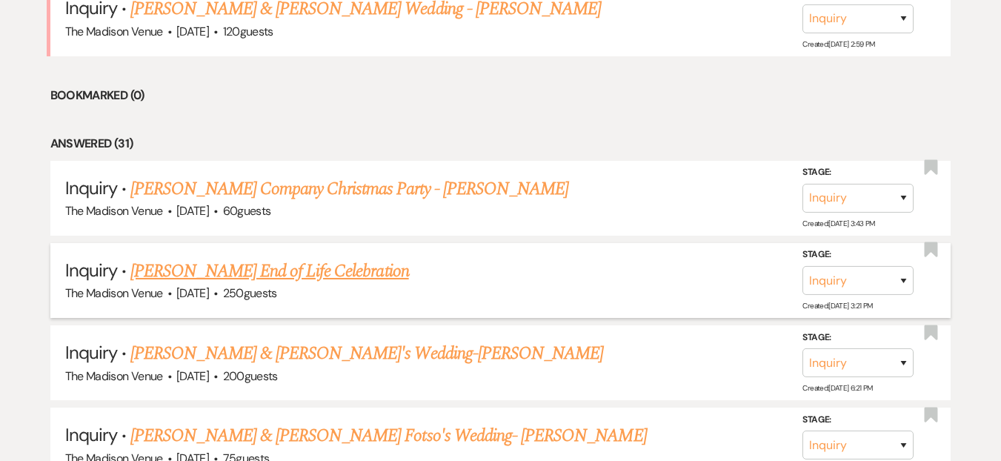
click at [336, 276] on link "[PERSON_NAME] End of Life Celebration" at bounding box center [269, 271] width 278 height 27
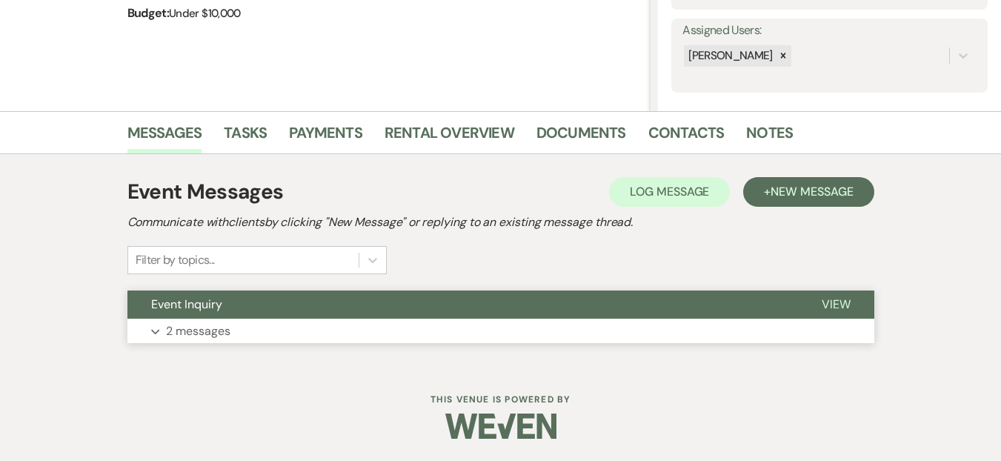
click at [755, 323] on button "Expand 2 messages" at bounding box center [500, 330] width 747 height 25
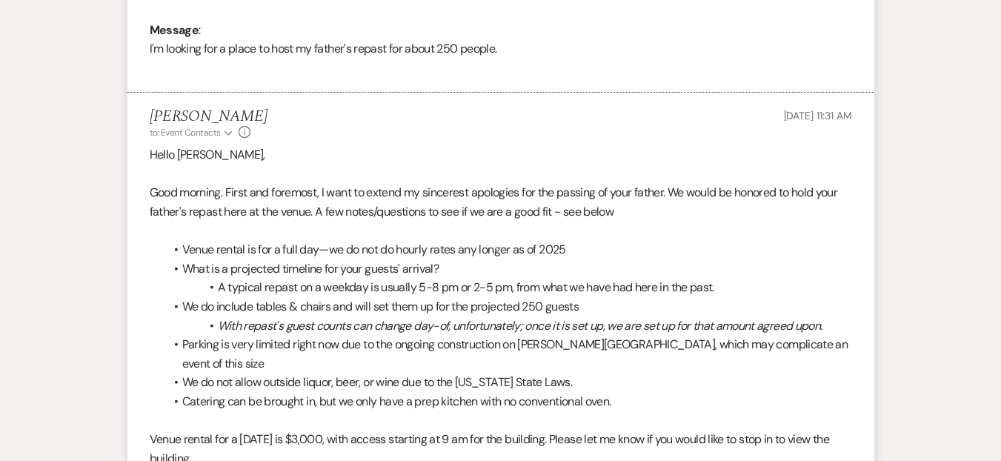
scroll to position [763, 0]
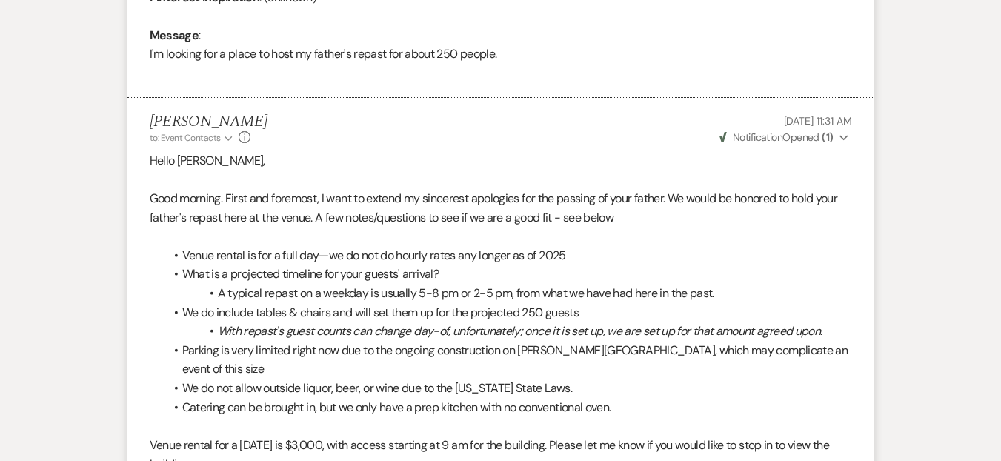
click at [835, 141] on button "Weven Check Notification Opened ( 1 ) Expand" at bounding box center [784, 138] width 135 height 16
click at [574, 196] on p "Good morning. First and foremost, I want to extend my sincerest apologies for t…" at bounding box center [501, 208] width 702 height 38
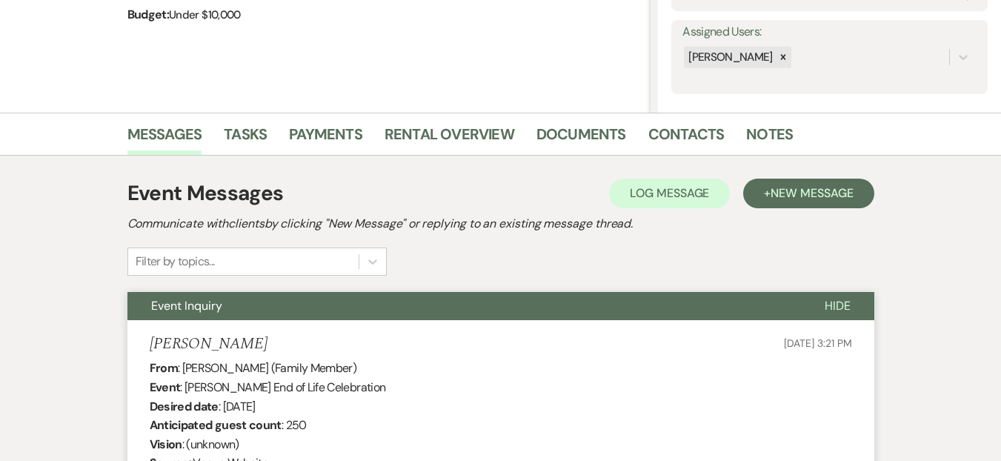
scroll to position [0, 0]
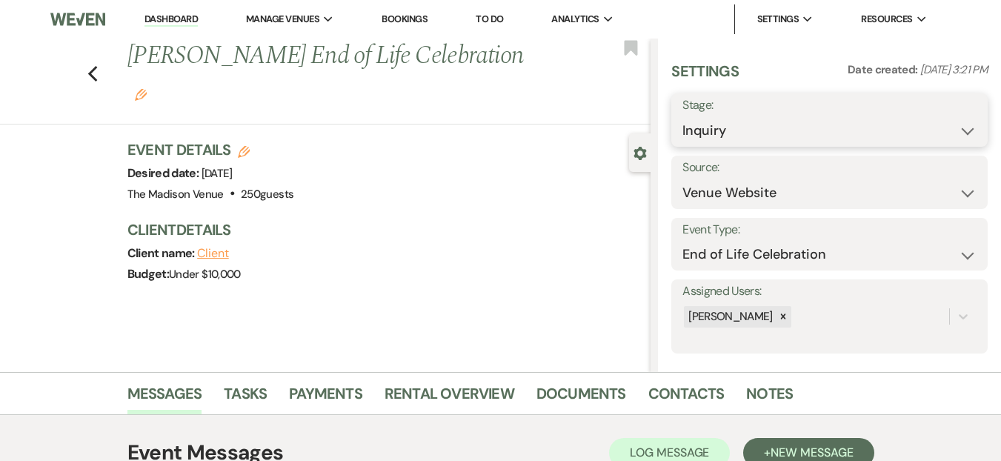
click at [756, 139] on select "Inquiry Follow Up Tour Requested Tour Confirmed Toured Proposal Sent Booked Lost" at bounding box center [829, 130] width 294 height 29
click at [682, 116] on select "Inquiry Follow Up Tour Requested Tour Confirmed Toured Proposal Sent Booked Lost" at bounding box center [829, 130] width 294 height 29
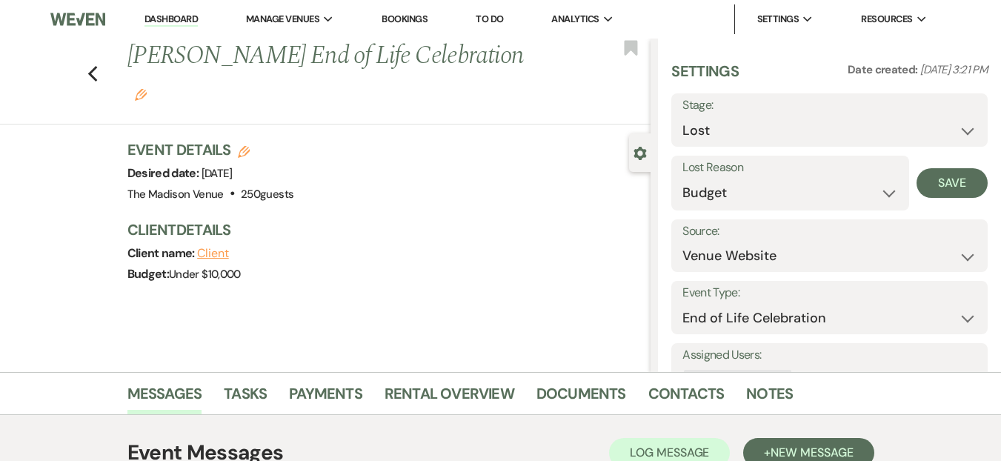
click at [682, 178] on select "Booked Elsewhere Budget Date Unavailable No Response Not a Good Match Capacity …" at bounding box center [790, 192] width 216 height 29
click at [937, 172] on button "Save" at bounding box center [951, 183] width 71 height 30
click at [96, 66] on use "button" at bounding box center [92, 74] width 10 height 16
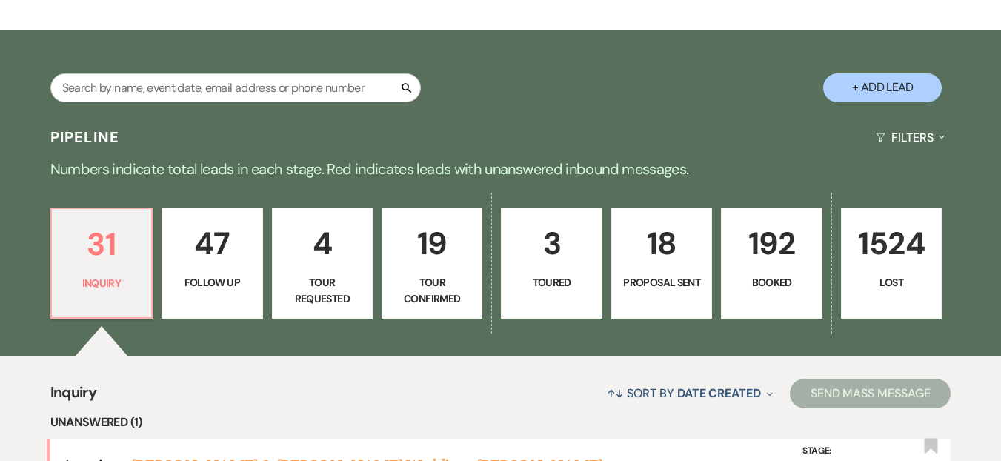
scroll to position [538, 0]
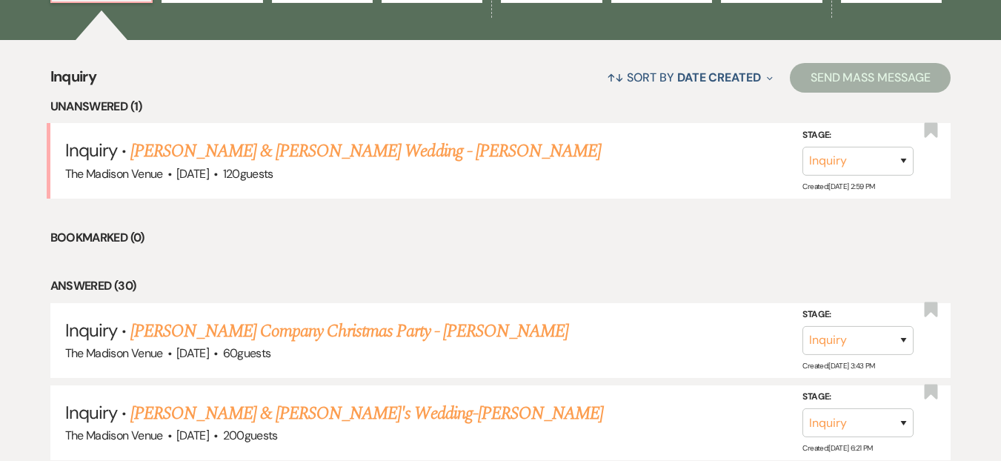
click at [154, 90] on div "↑↓ Sort By Date Created Expand Send Mass Message" at bounding box center [523, 77] width 854 height 39
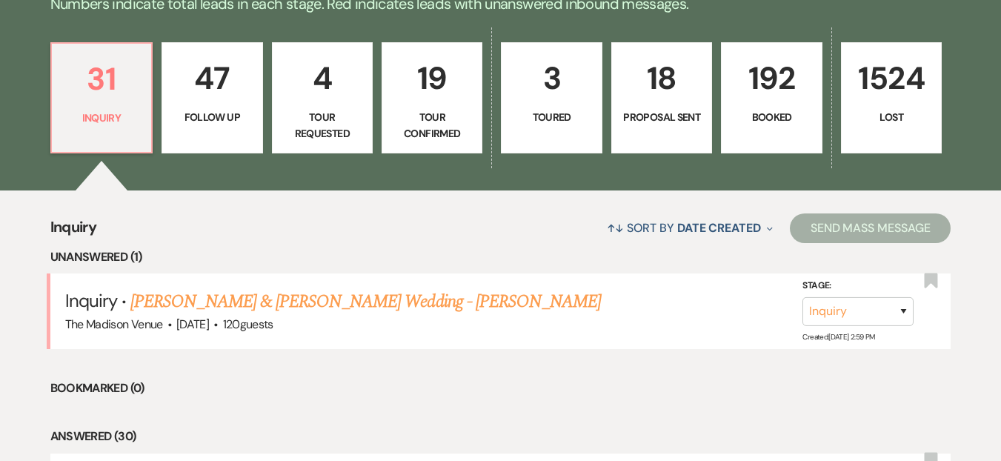
scroll to position [257, 0]
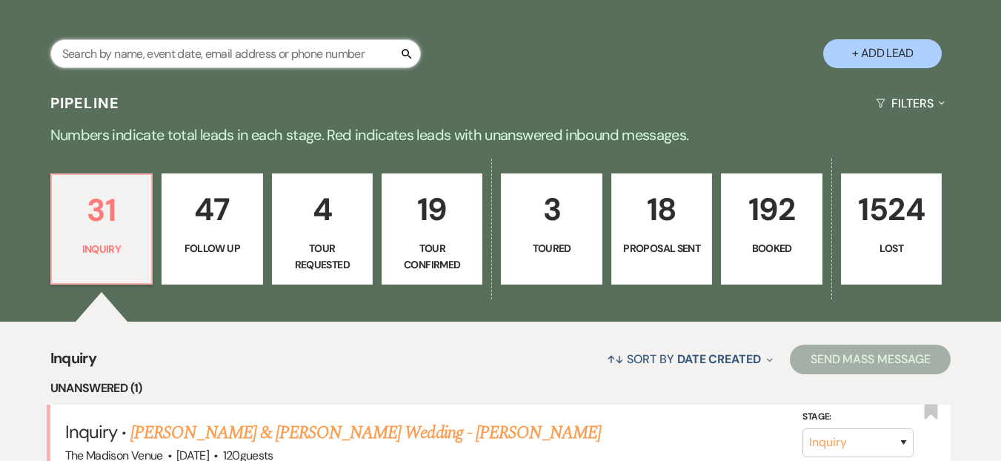
click at [133, 59] on input "text" at bounding box center [235, 53] width 370 height 29
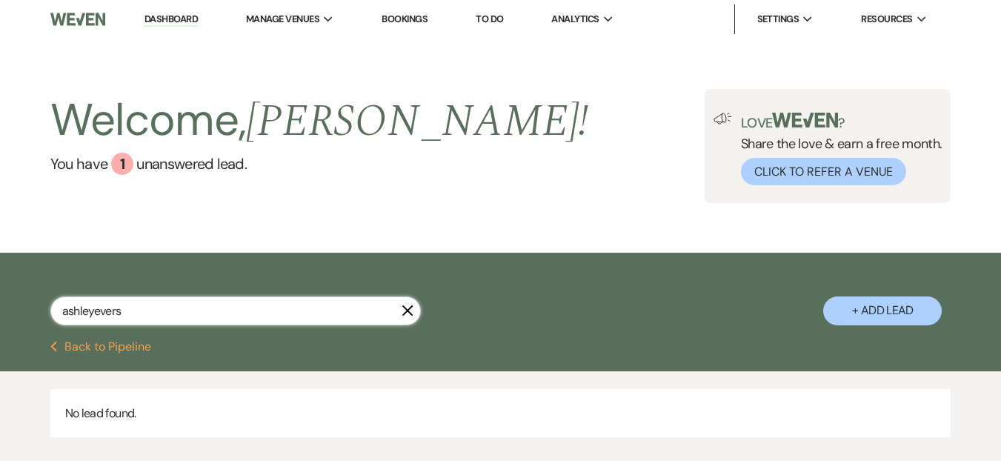
click at [92, 308] on input "ashleyevers" at bounding box center [235, 310] width 370 height 29
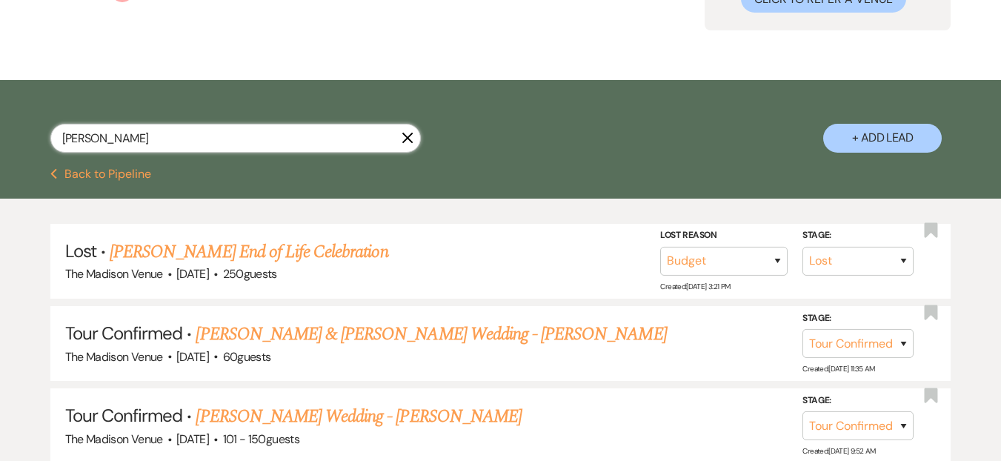
scroll to position [396, 0]
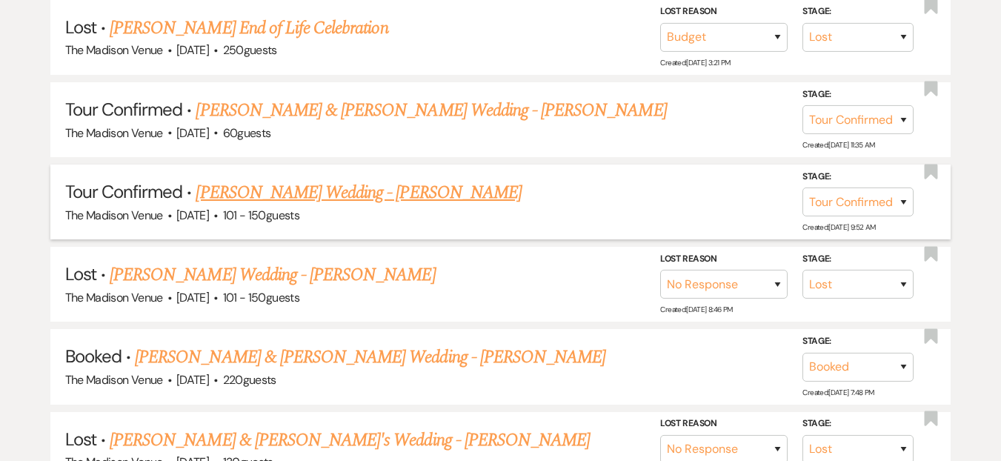
click at [283, 199] on link "[PERSON_NAME] Wedding - [PERSON_NAME]" at bounding box center [358, 192] width 325 height 27
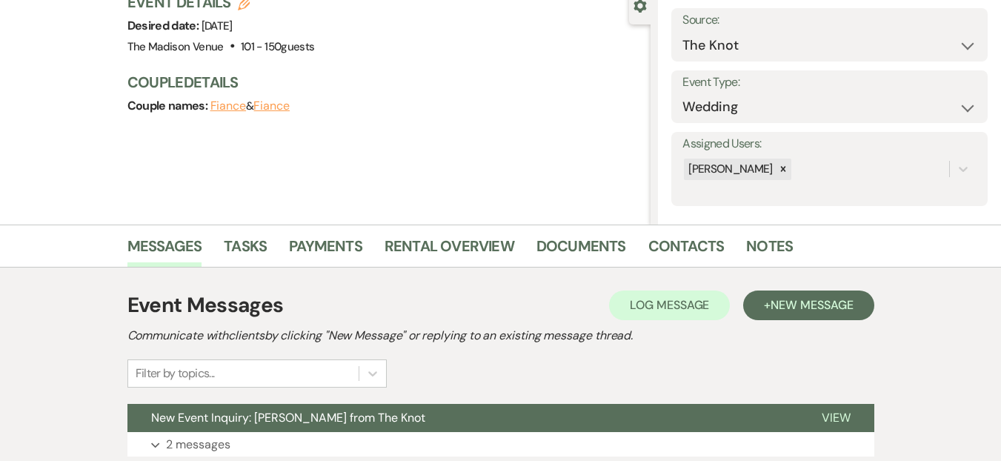
scroll to position [261, 0]
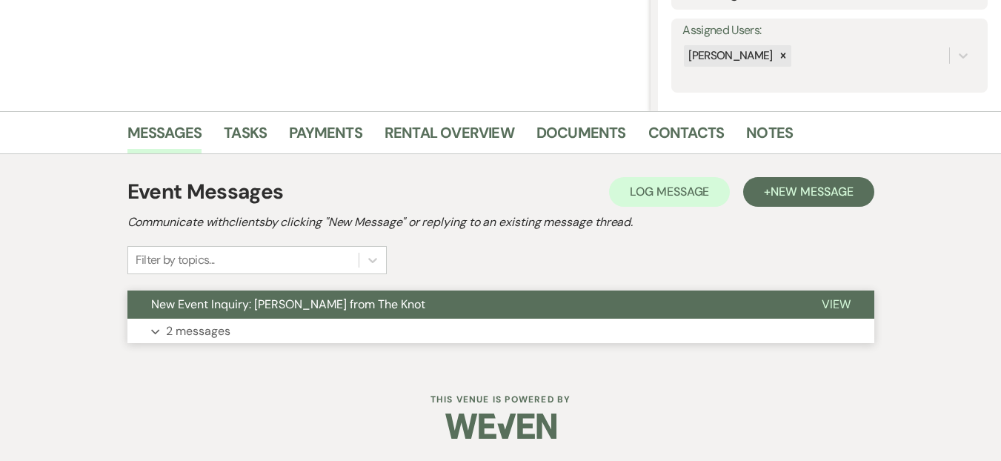
click at [463, 330] on button "Expand 2 messages" at bounding box center [500, 330] width 747 height 25
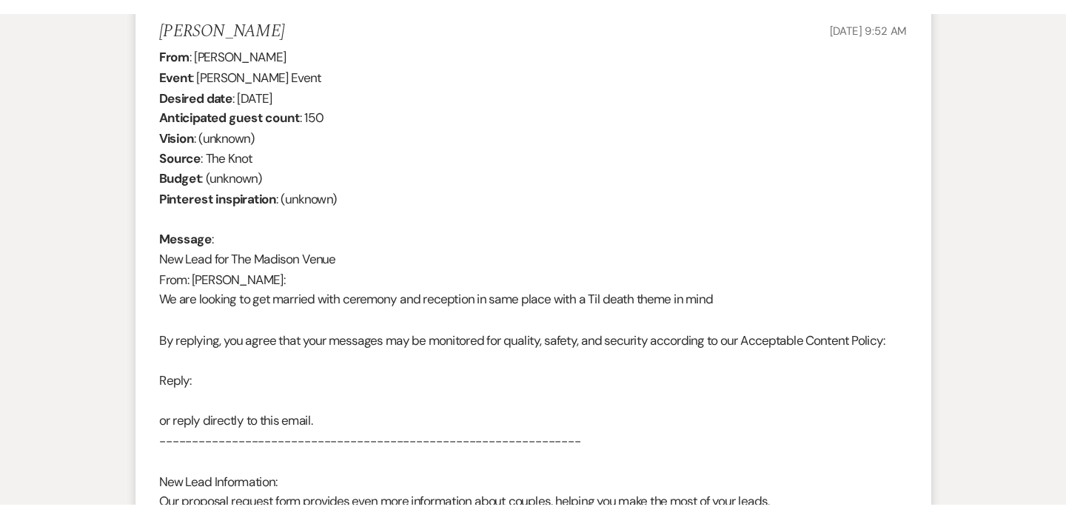
scroll to position [592, 0]
